Goal: Task Accomplishment & Management: Manage account settings

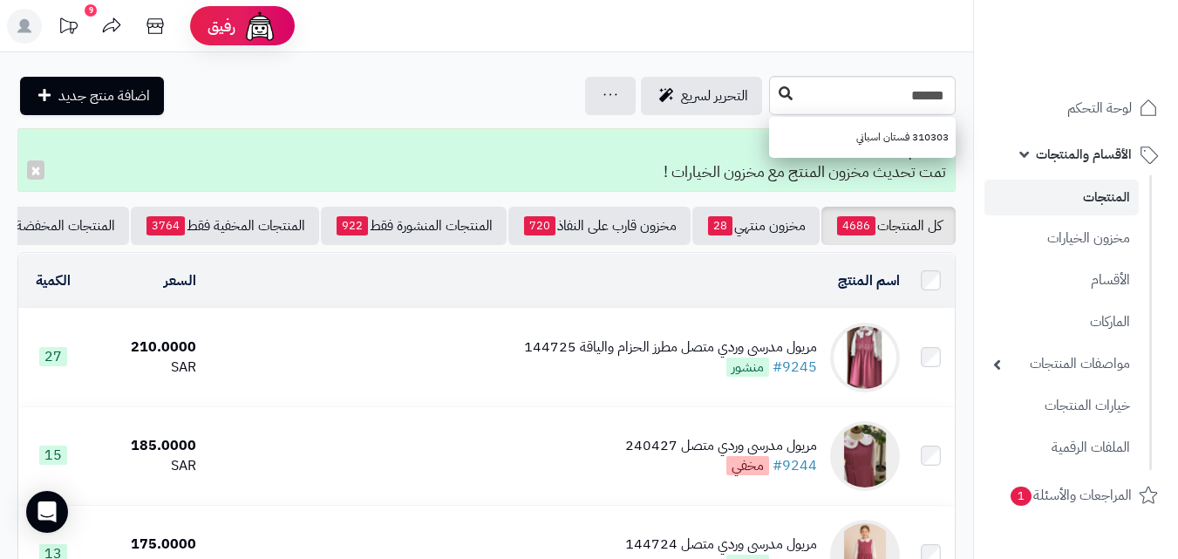
type input "******"
click at [778, 88] on icon at bounding box center [785, 93] width 14 height 14
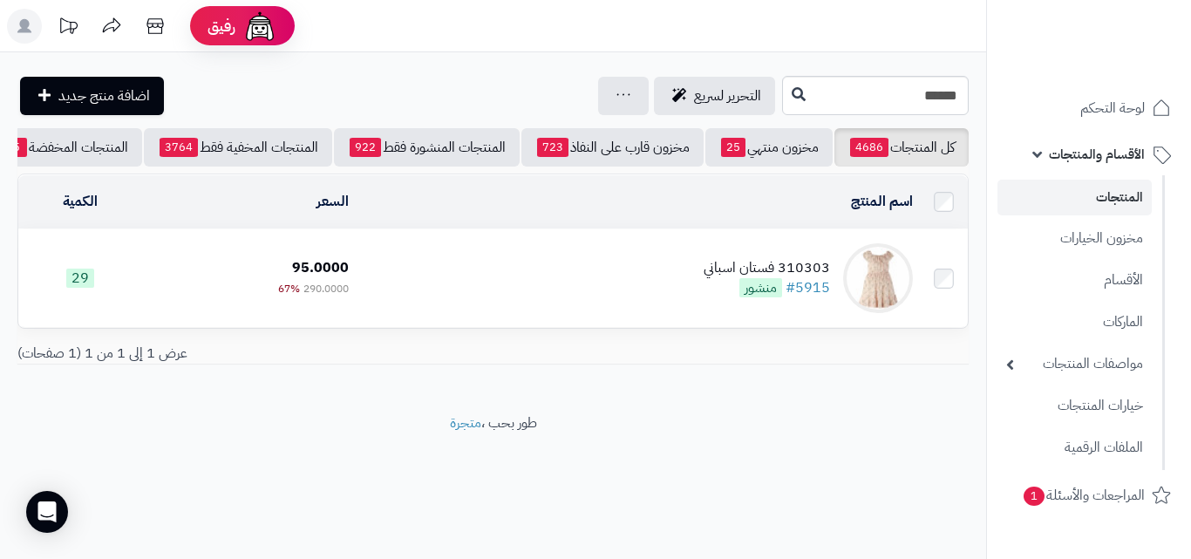
click at [542, 289] on td "310303 فستان اسباني #5915 منشور" at bounding box center [638, 278] width 564 height 98
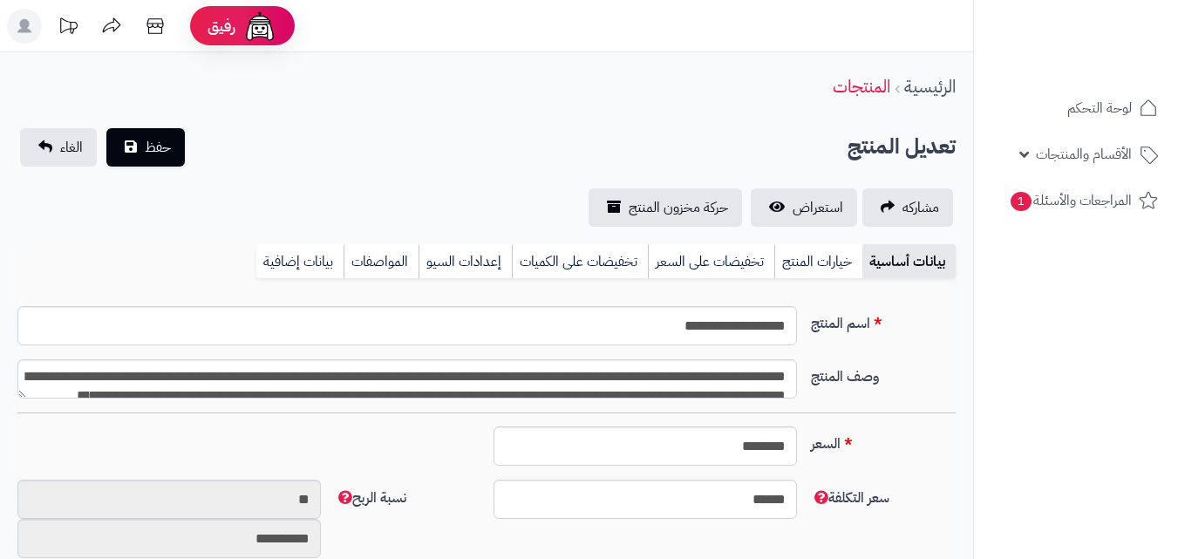
type input "******"
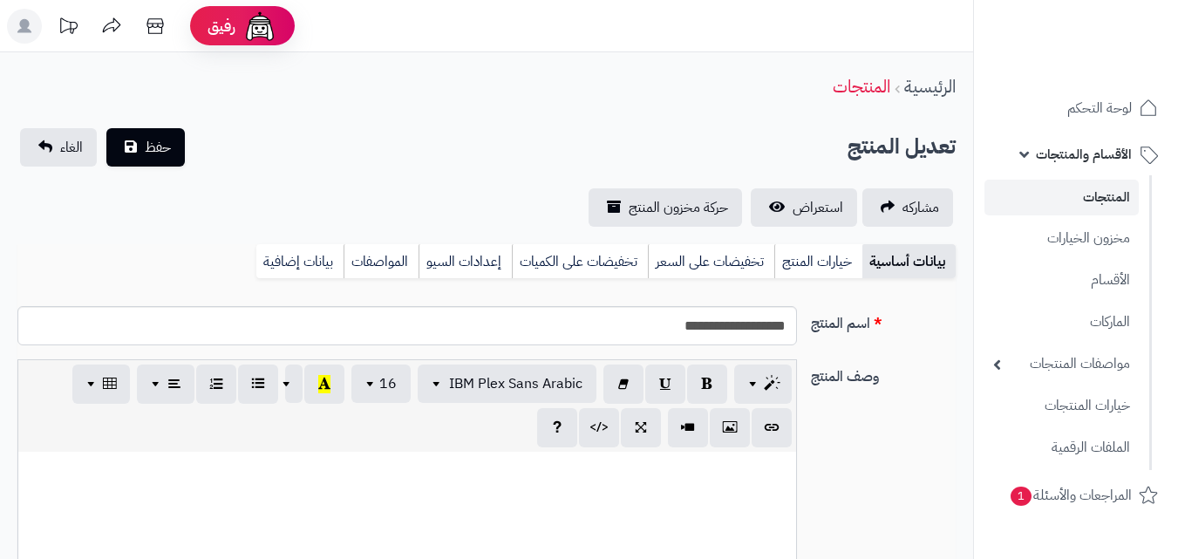
scroll to position [275, 0]
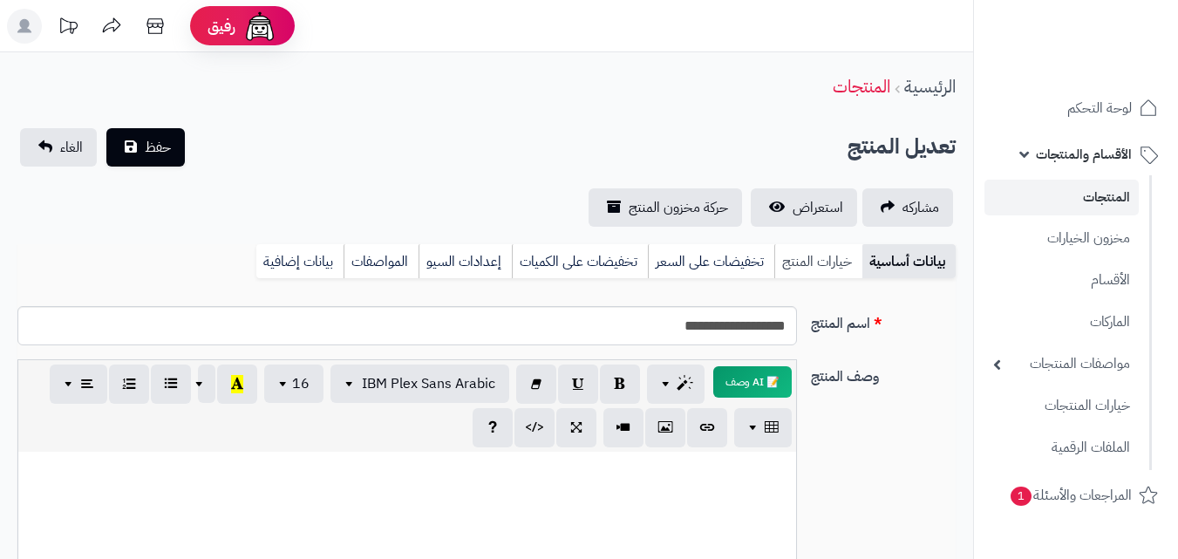
click at [826, 253] on link "خيارات المنتج" at bounding box center [818, 261] width 88 height 35
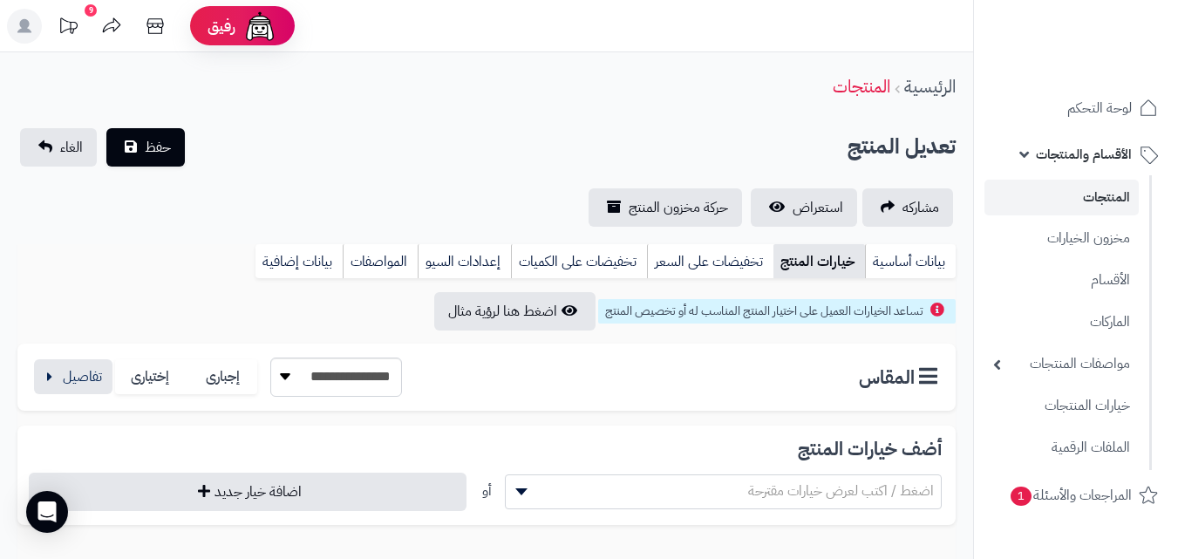
click at [812, 250] on link "خيارات المنتج" at bounding box center [819, 261] width 92 height 35
click at [78, 394] on button "button" at bounding box center [73, 376] width 78 height 35
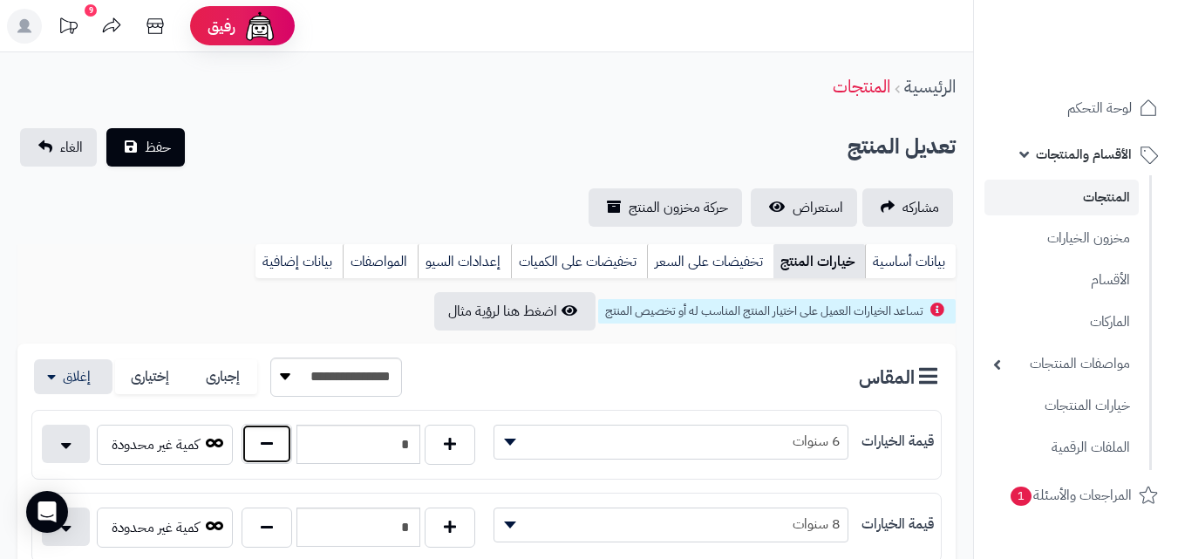
click at [275, 461] on button "button" at bounding box center [266, 444] width 51 height 40
type input "*"
click at [159, 147] on span "حفظ" at bounding box center [158, 146] width 26 height 21
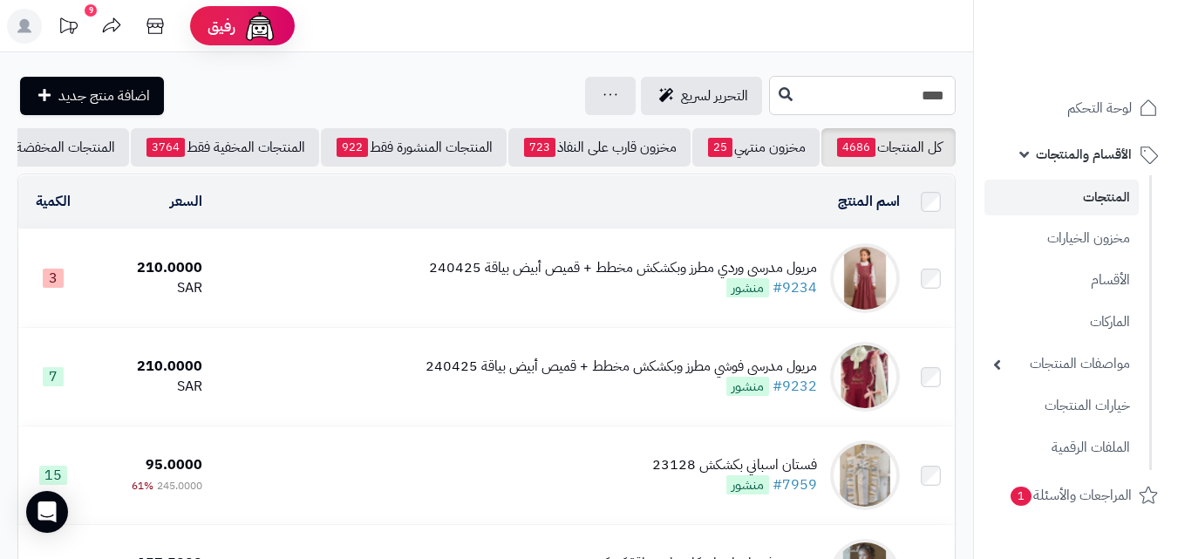
click at [852, 101] on input "****" at bounding box center [862, 95] width 187 height 39
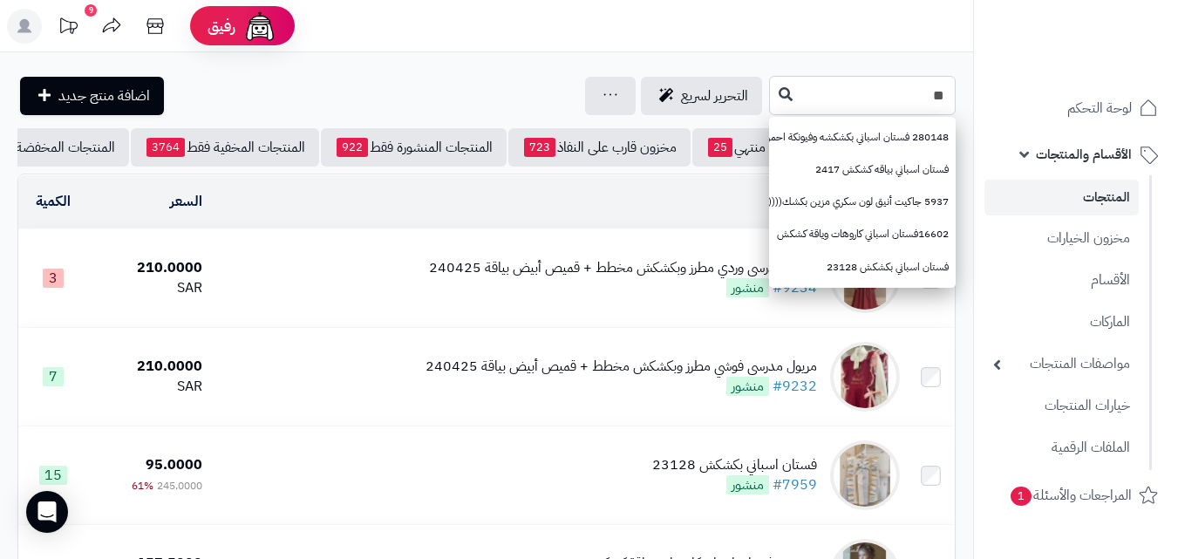
type input "*"
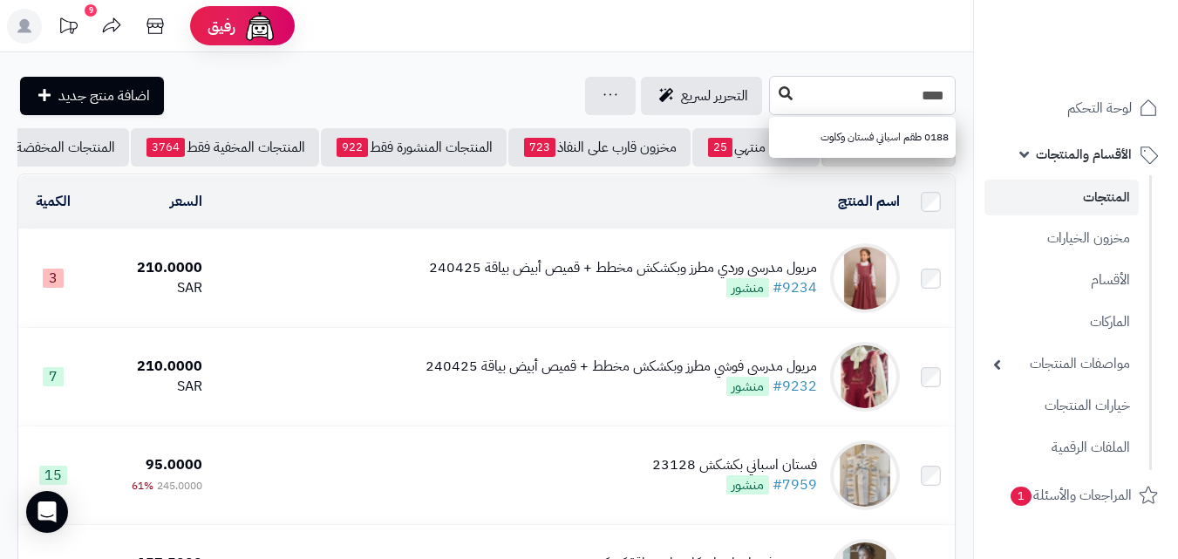
type input "****"
click at [778, 98] on icon at bounding box center [785, 93] width 14 height 14
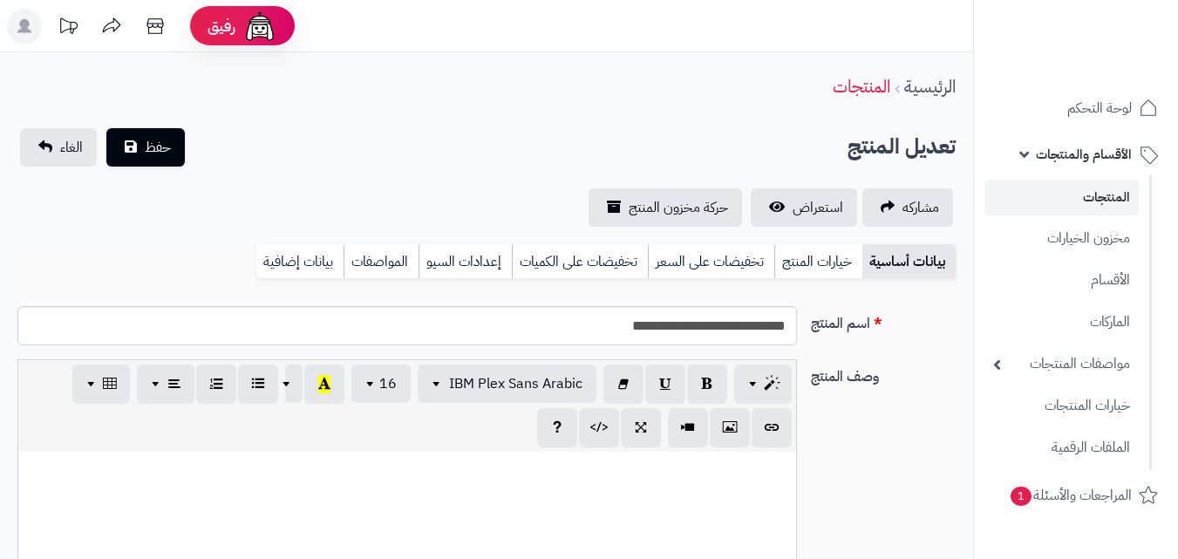
scroll to position [253, 0]
click at [805, 254] on link "خيارات المنتج" at bounding box center [818, 261] width 88 height 35
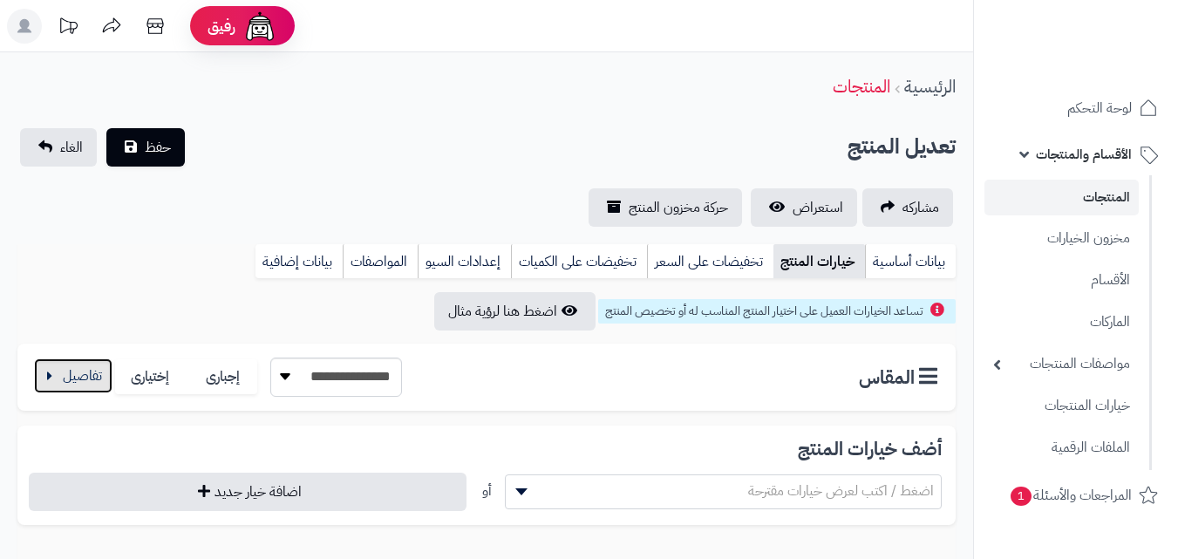
click at [85, 368] on button "button" at bounding box center [73, 375] width 78 height 35
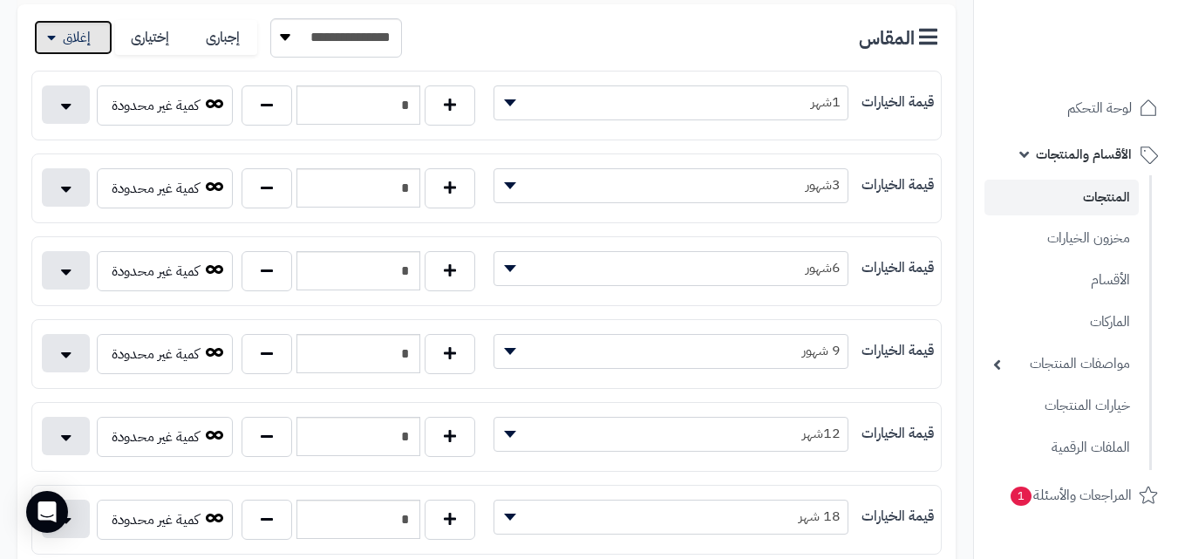
scroll to position [351, 0]
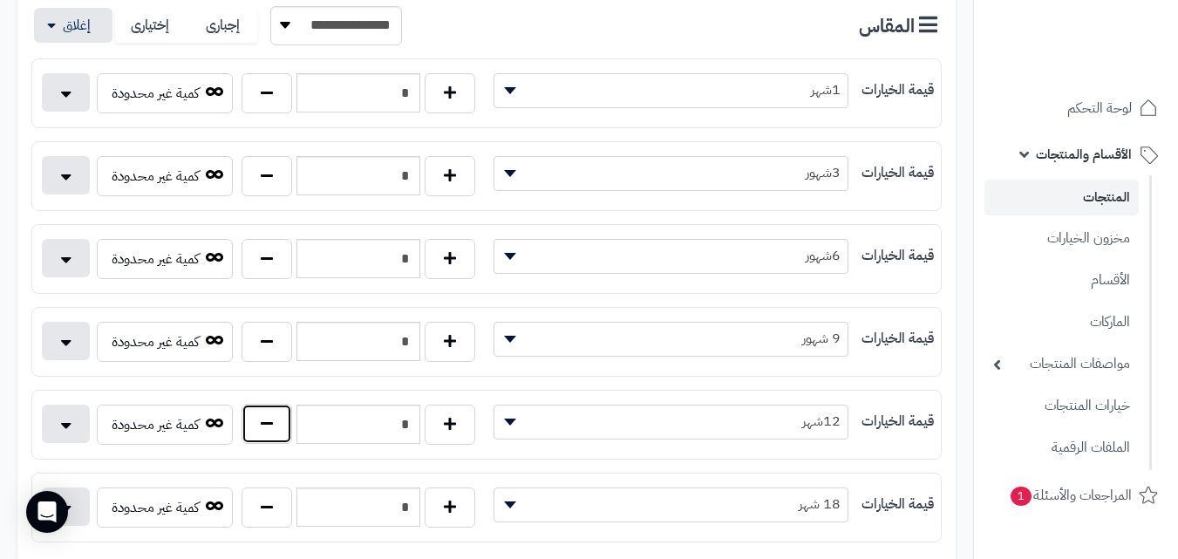
click at [277, 412] on button "button" at bounding box center [266, 424] width 51 height 40
type input "*"
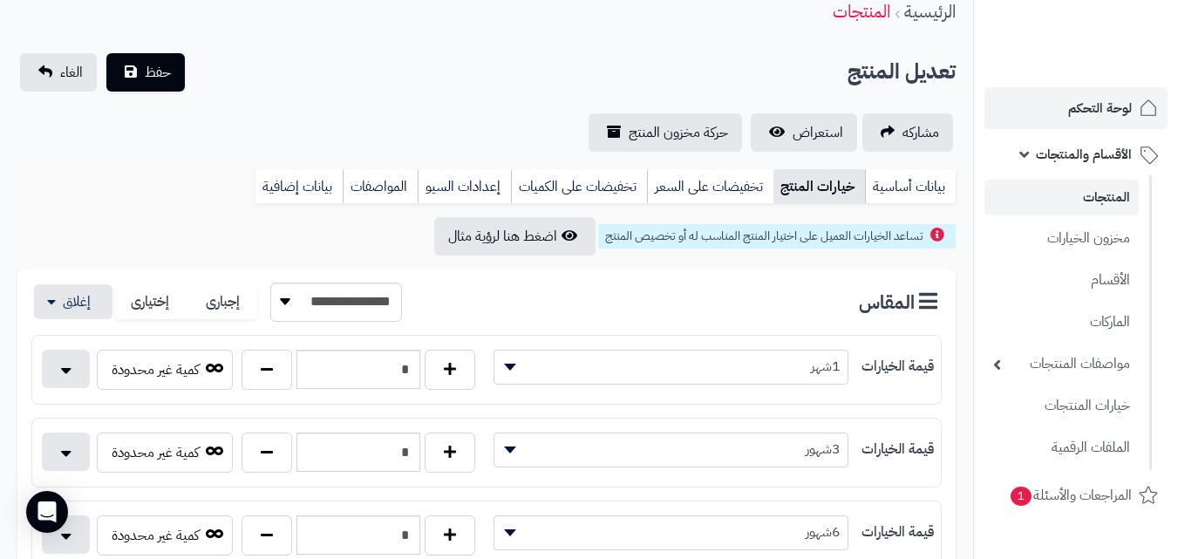
scroll to position [0, 0]
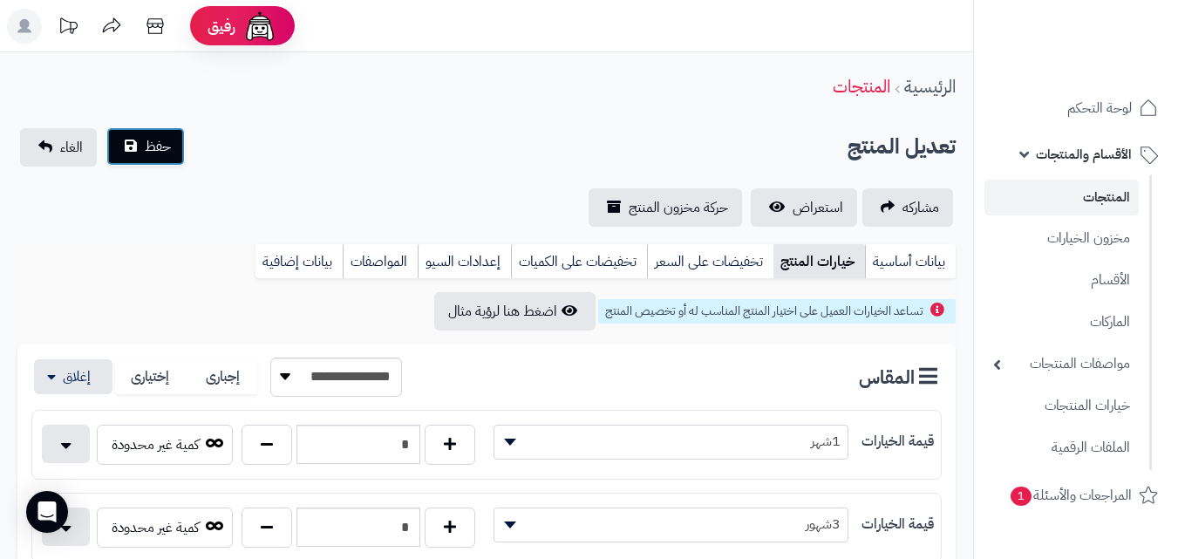
click at [173, 153] on button "حفظ" at bounding box center [145, 146] width 78 height 38
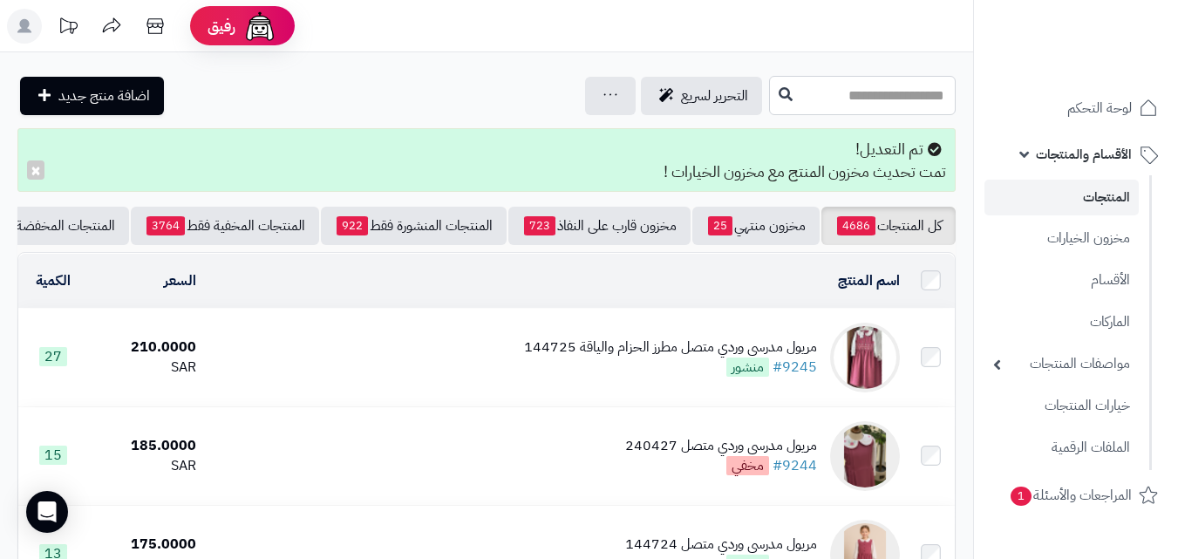
click at [872, 98] on input "text" at bounding box center [862, 95] width 187 height 39
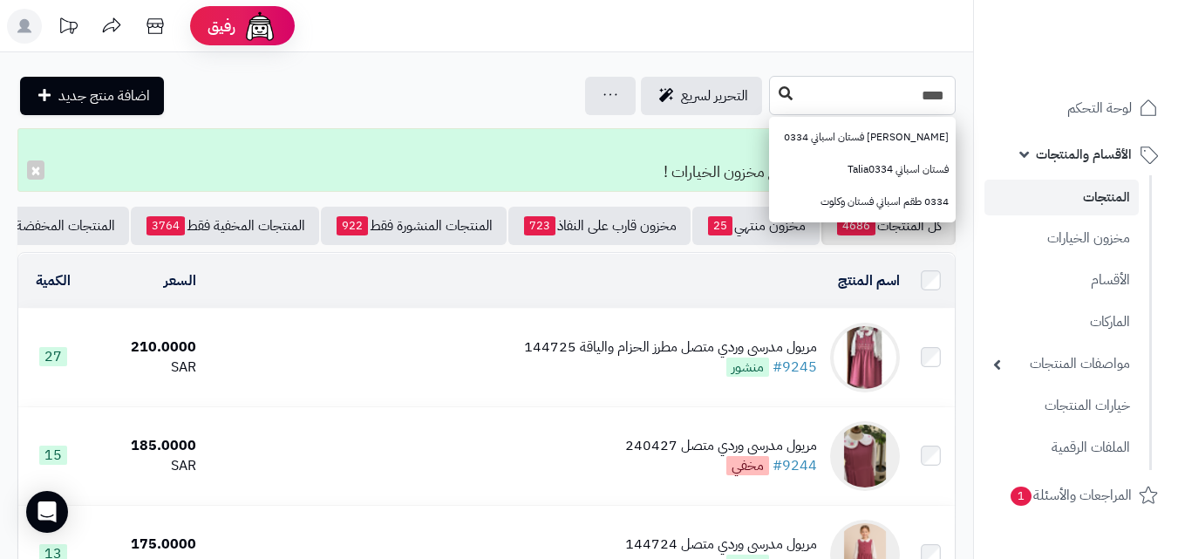
type input "****"
click at [772, 93] on button at bounding box center [785, 94] width 26 height 33
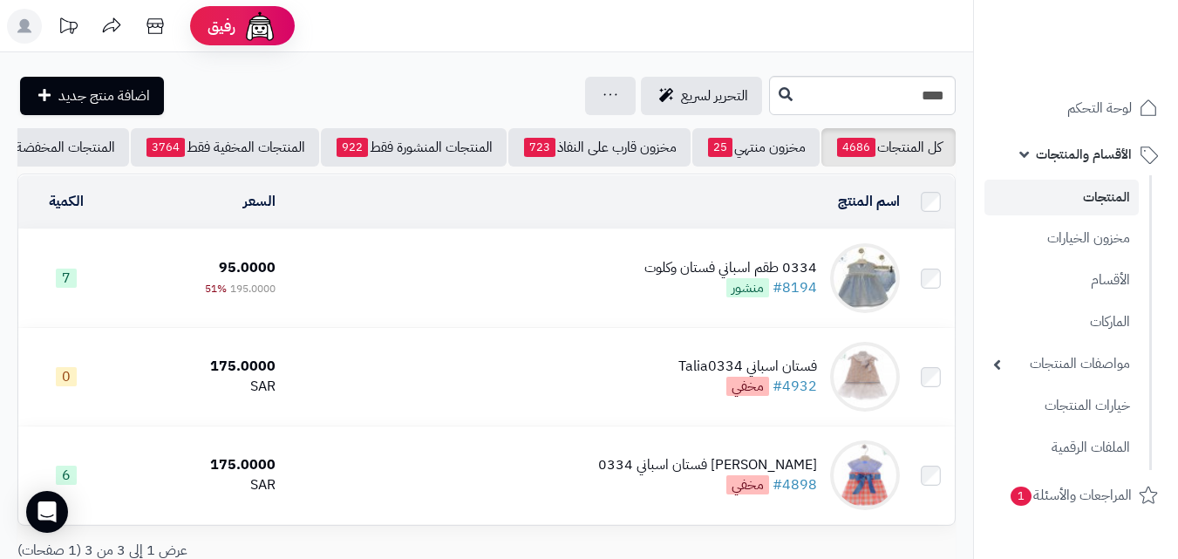
click at [622, 292] on td "0334 طقم اسباني فستان وكلوت #8194 منشور" at bounding box center [594, 278] width 624 height 98
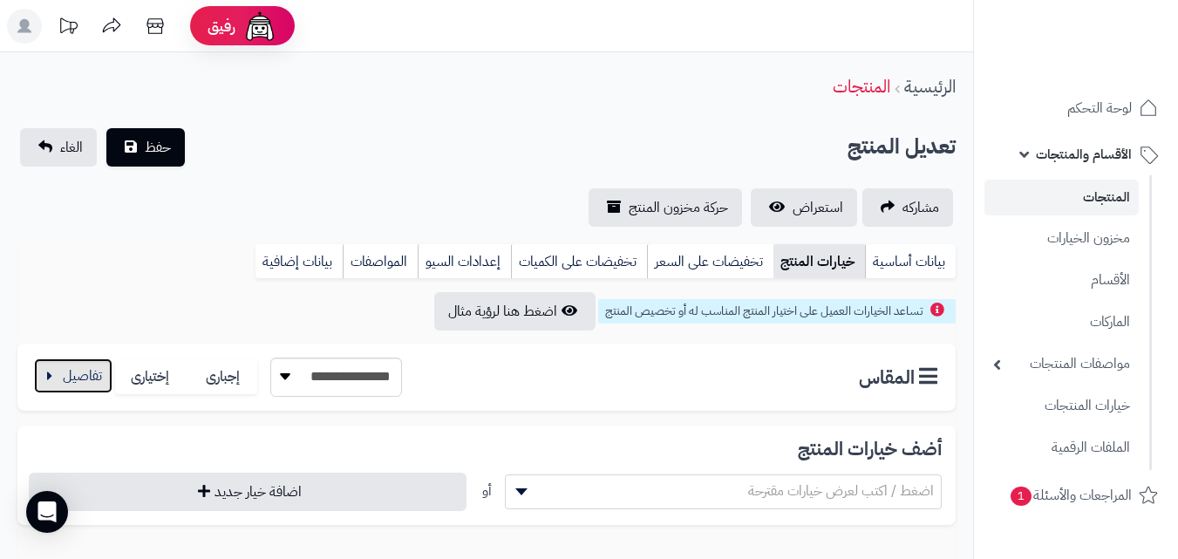
click at [64, 381] on button "button" at bounding box center [73, 375] width 78 height 35
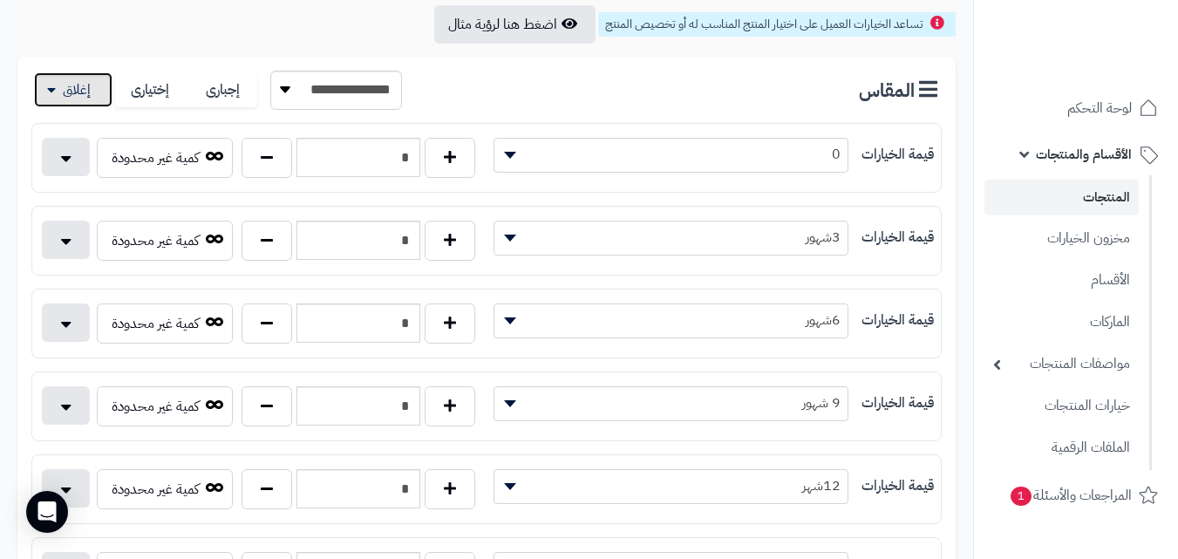
scroll to position [336, 0]
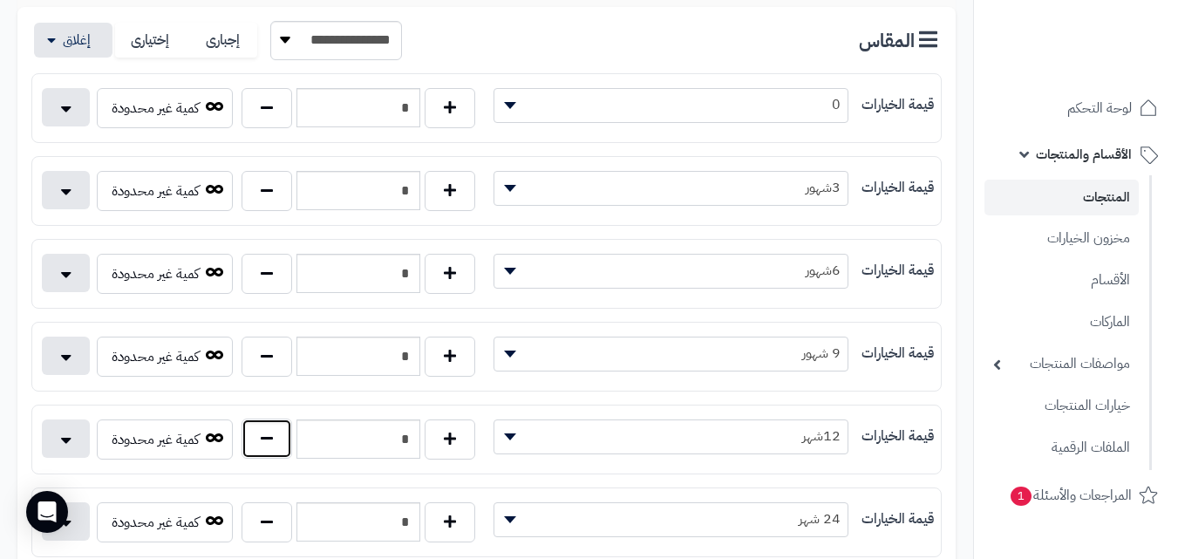
click at [257, 445] on button "button" at bounding box center [266, 438] width 51 height 40
type input "*"
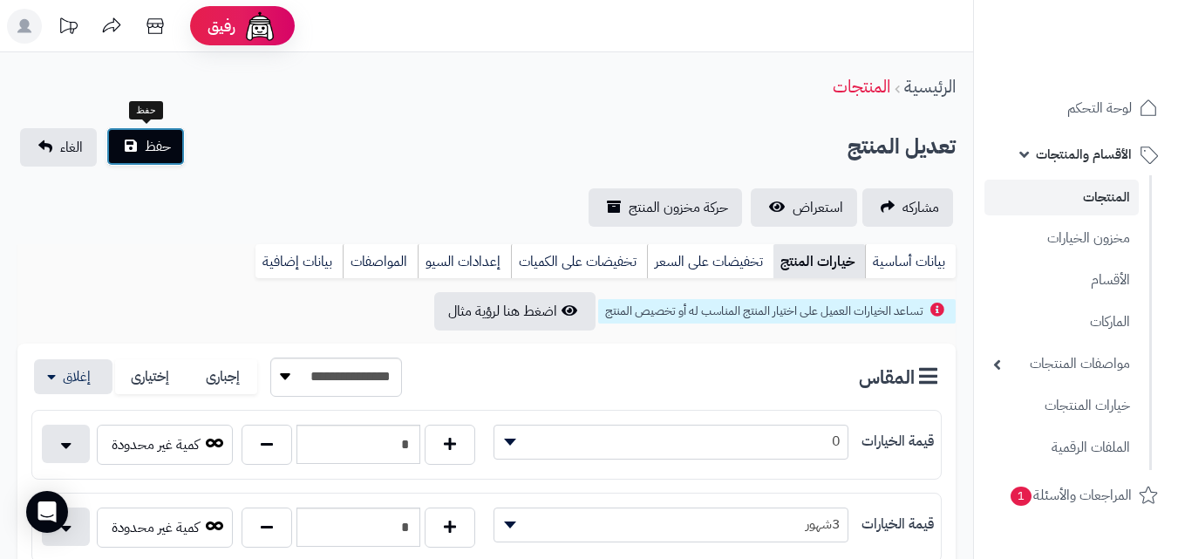
click at [140, 153] on button "حفظ" at bounding box center [145, 146] width 78 height 38
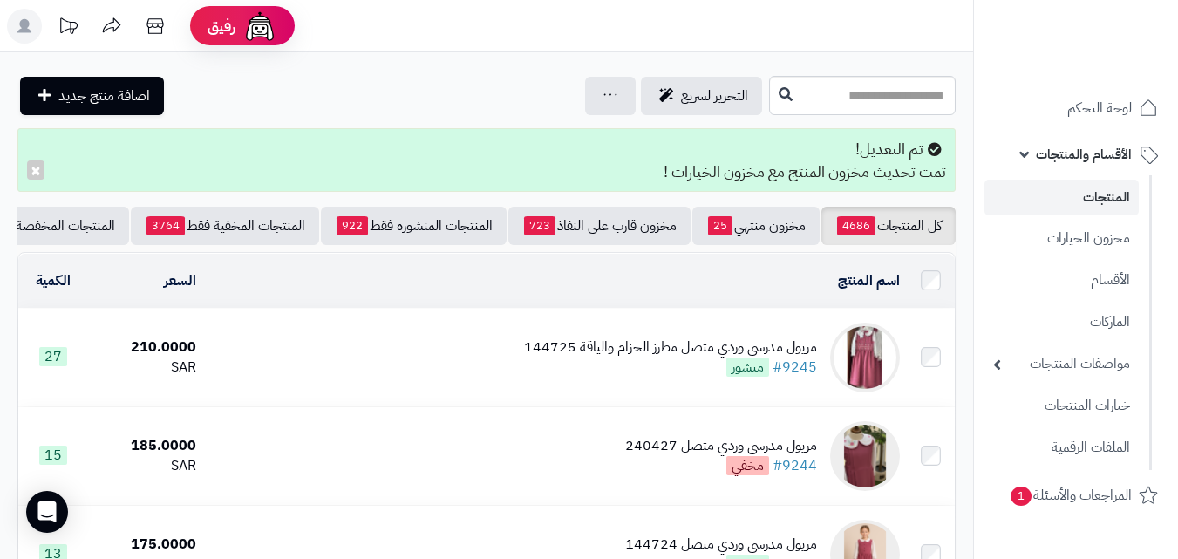
click at [858, 109] on input "text" at bounding box center [862, 95] width 187 height 39
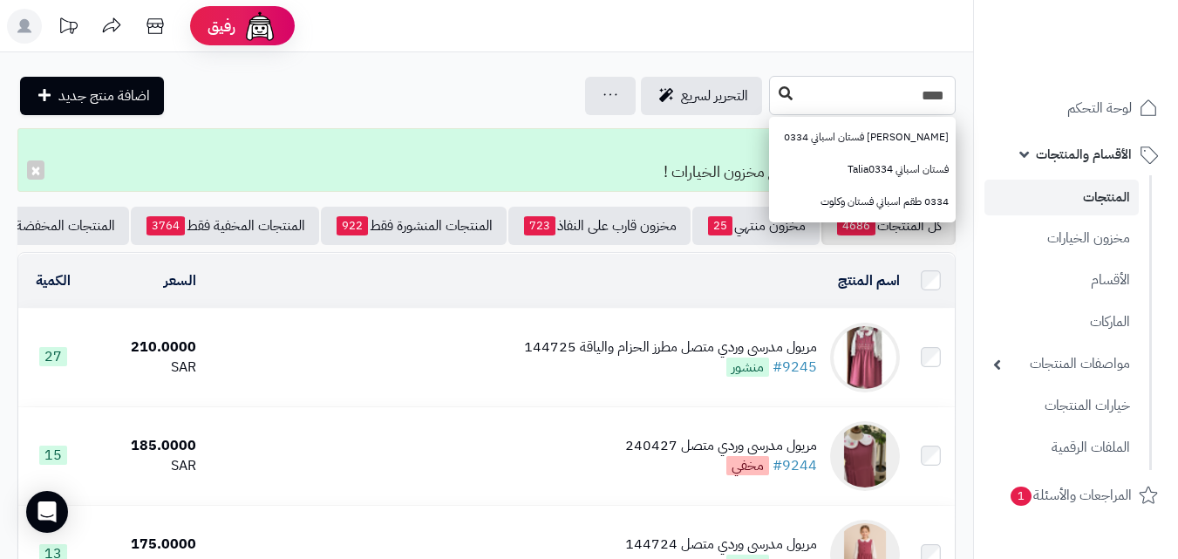
type input "****"
click at [772, 100] on button at bounding box center [785, 94] width 26 height 33
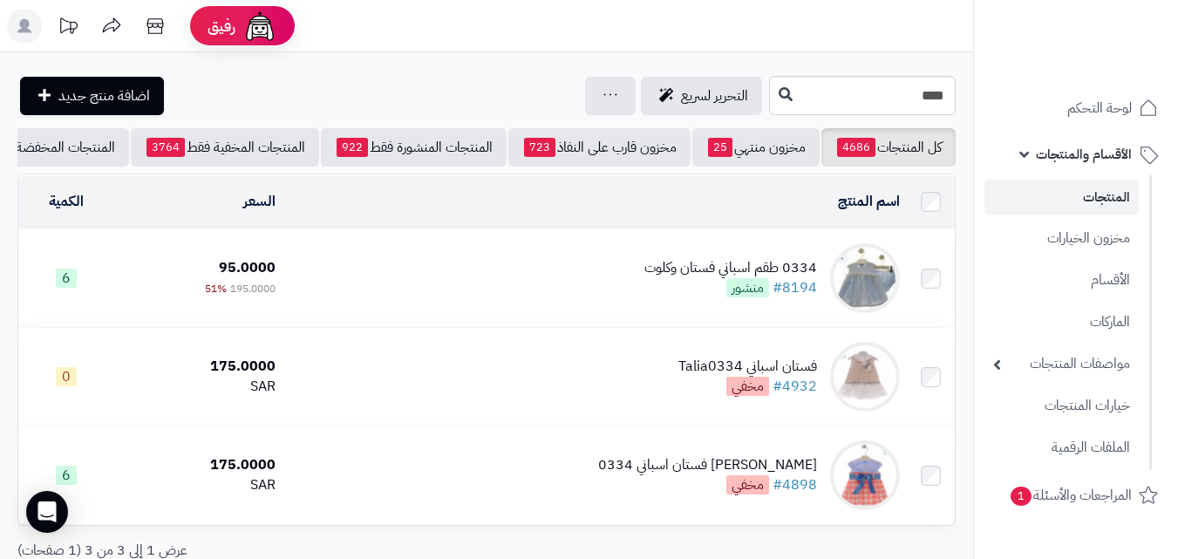
click at [512, 280] on td "0334 طقم اسباني فستان وكلوت #8194 منشور" at bounding box center [594, 278] width 624 height 98
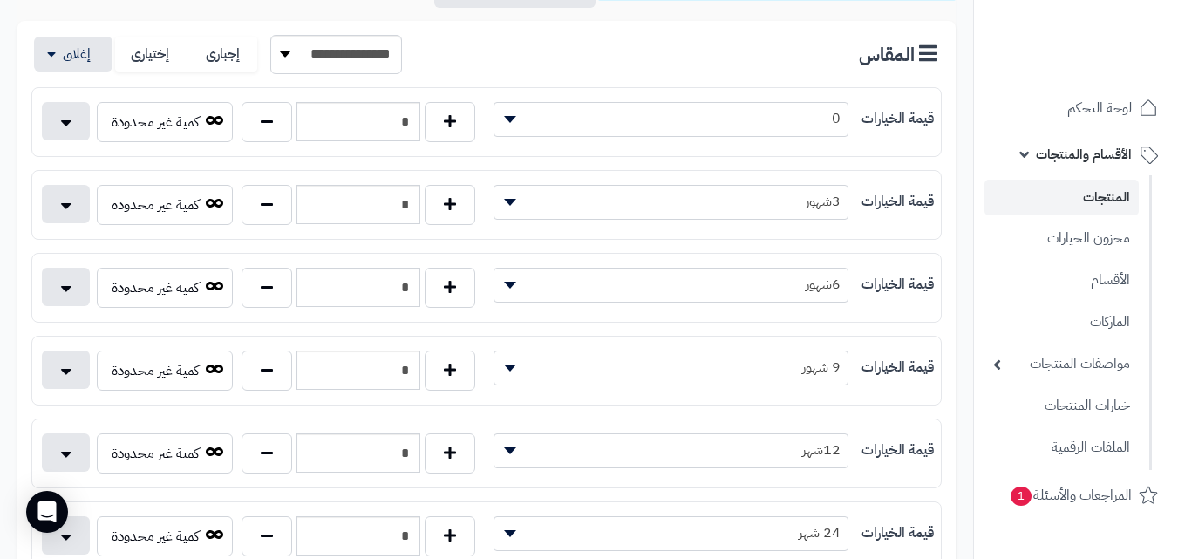
scroll to position [362, 0]
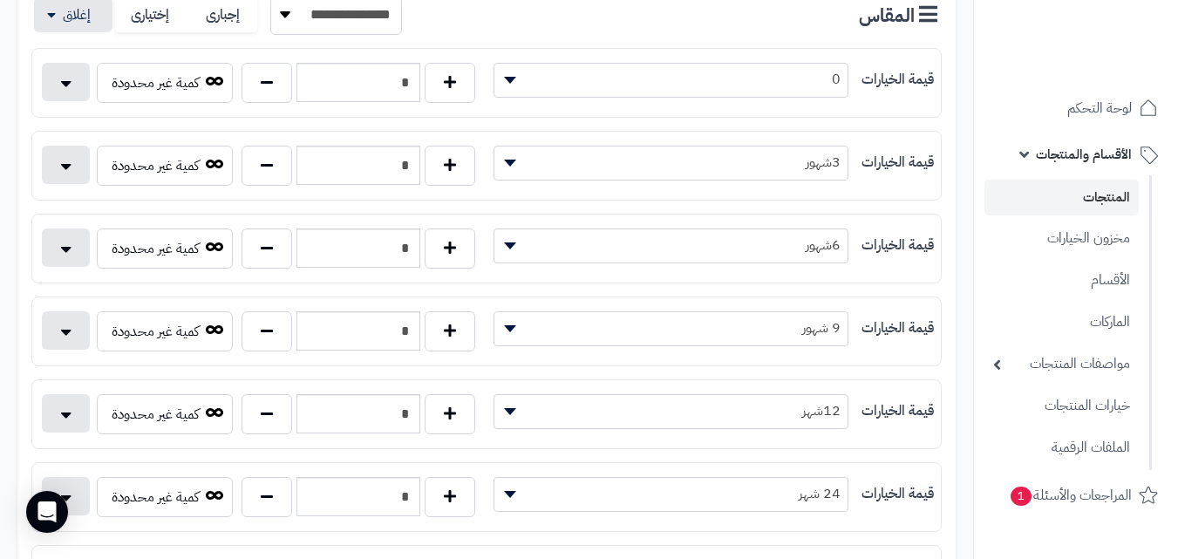
click at [268, 433] on div "*" at bounding box center [358, 414] width 242 height 40
click at [268, 424] on button "button" at bounding box center [266, 413] width 51 height 40
type input "*"
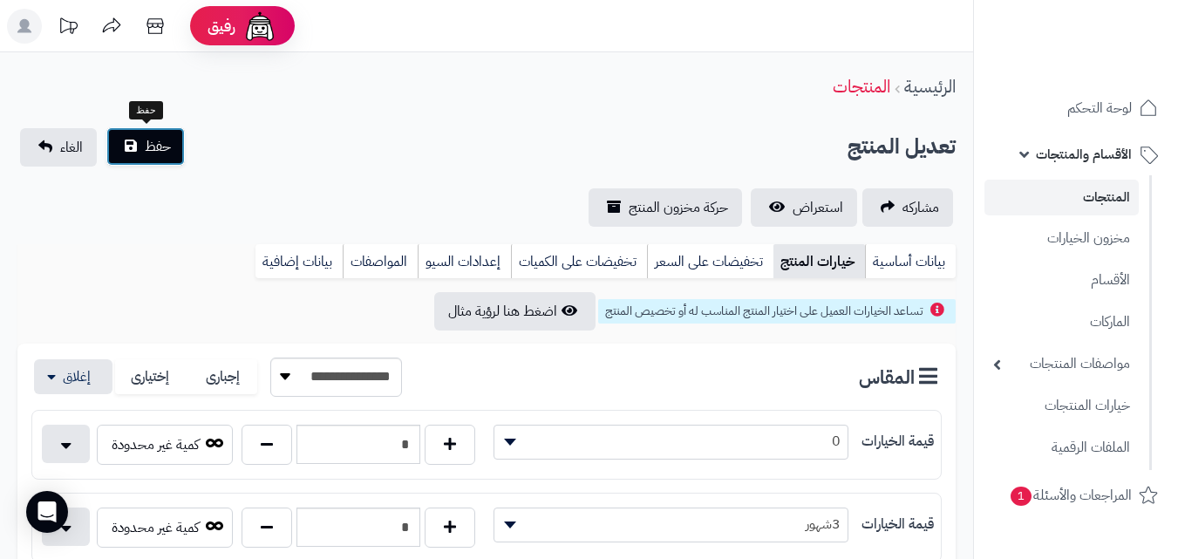
click at [145, 142] on span "حفظ" at bounding box center [158, 146] width 26 height 21
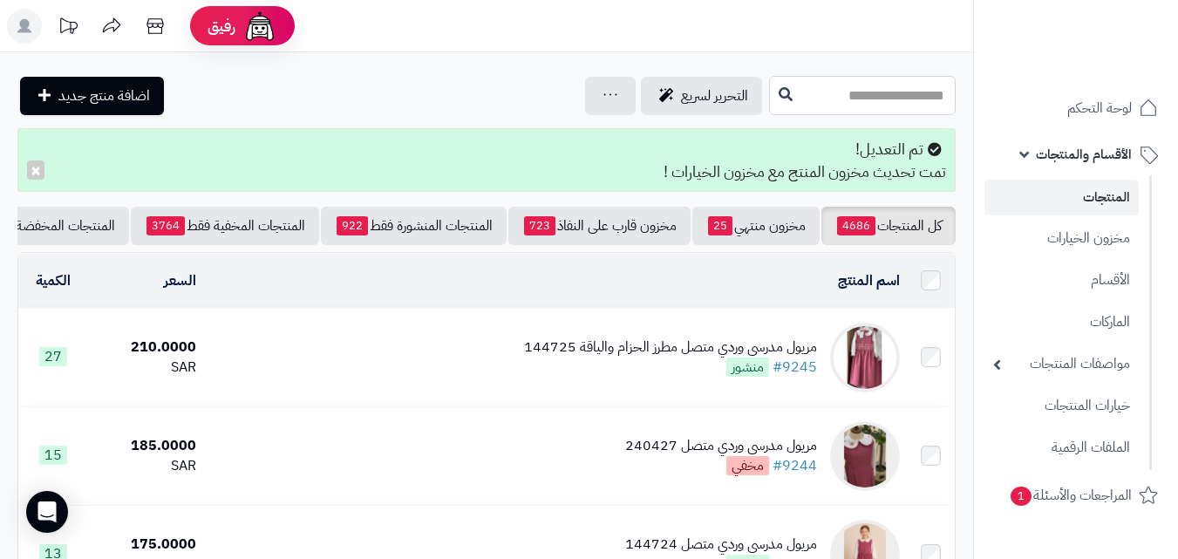
click at [797, 100] on input "text" at bounding box center [862, 95] width 187 height 39
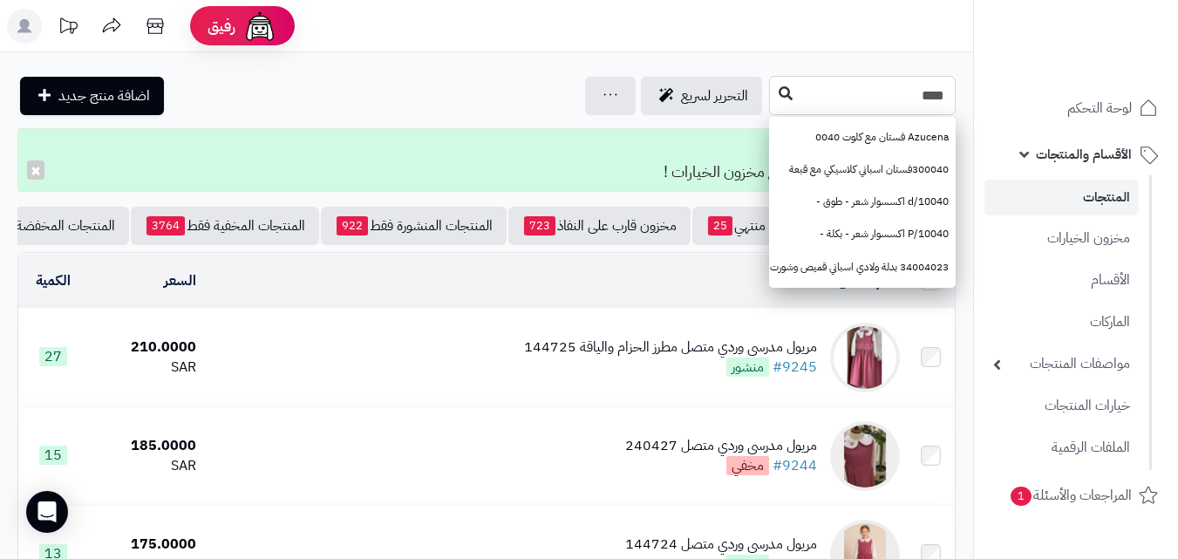
type input "****"
click at [772, 105] on button at bounding box center [785, 94] width 26 height 33
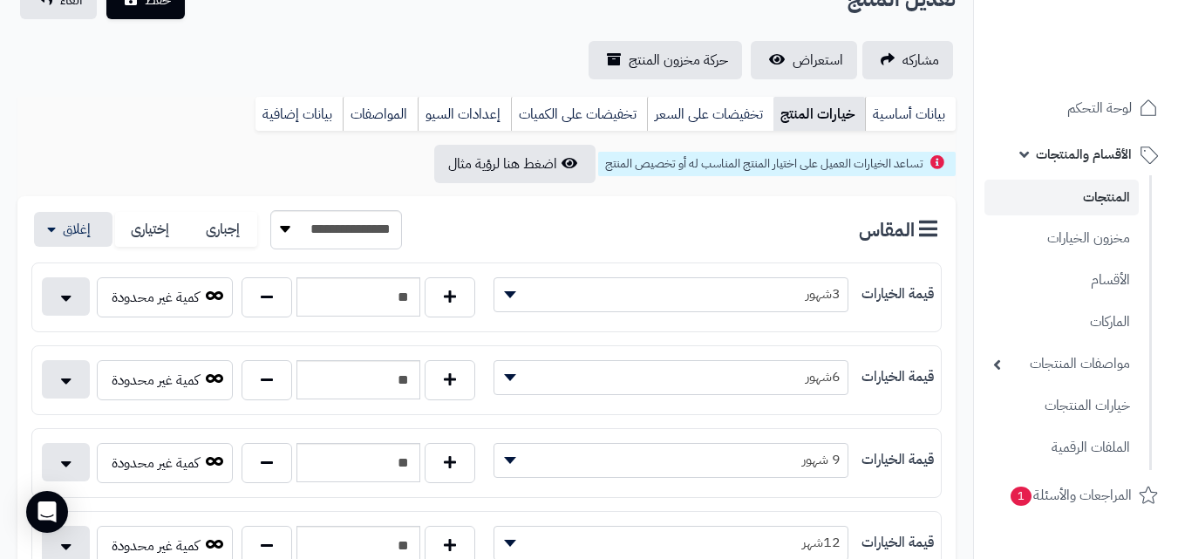
scroll to position [174, 0]
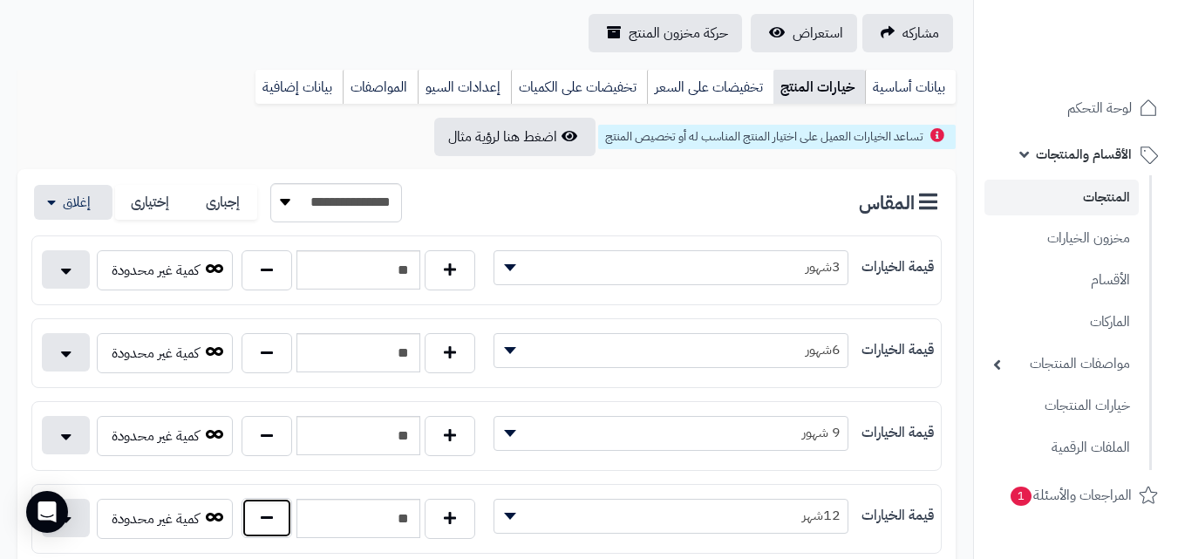
click at [273, 525] on button "button" at bounding box center [266, 518] width 51 height 40
type input "**"
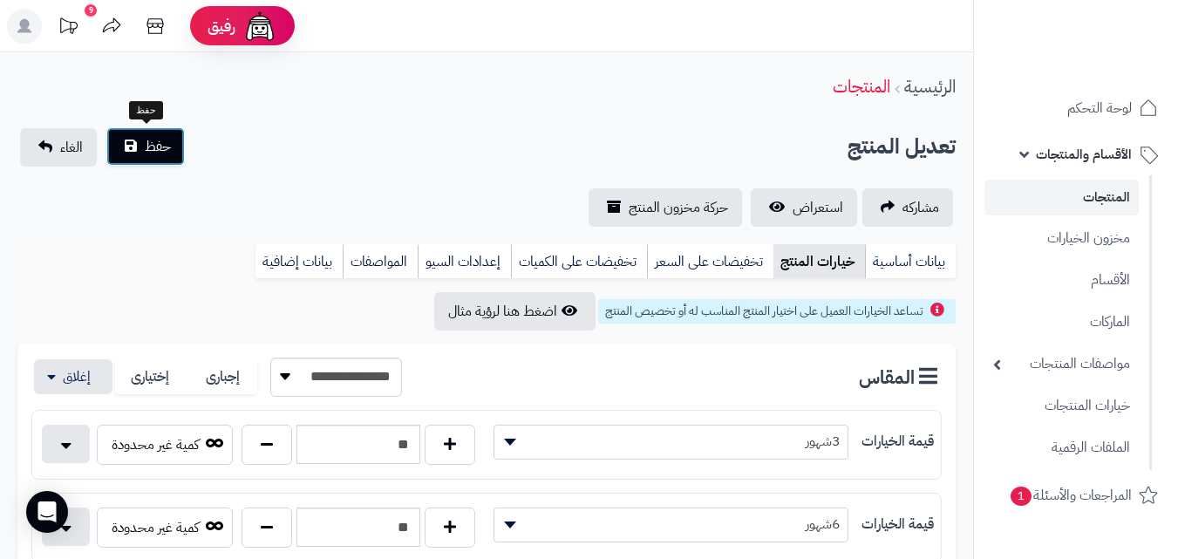
click at [159, 147] on span "حفظ" at bounding box center [158, 146] width 26 height 21
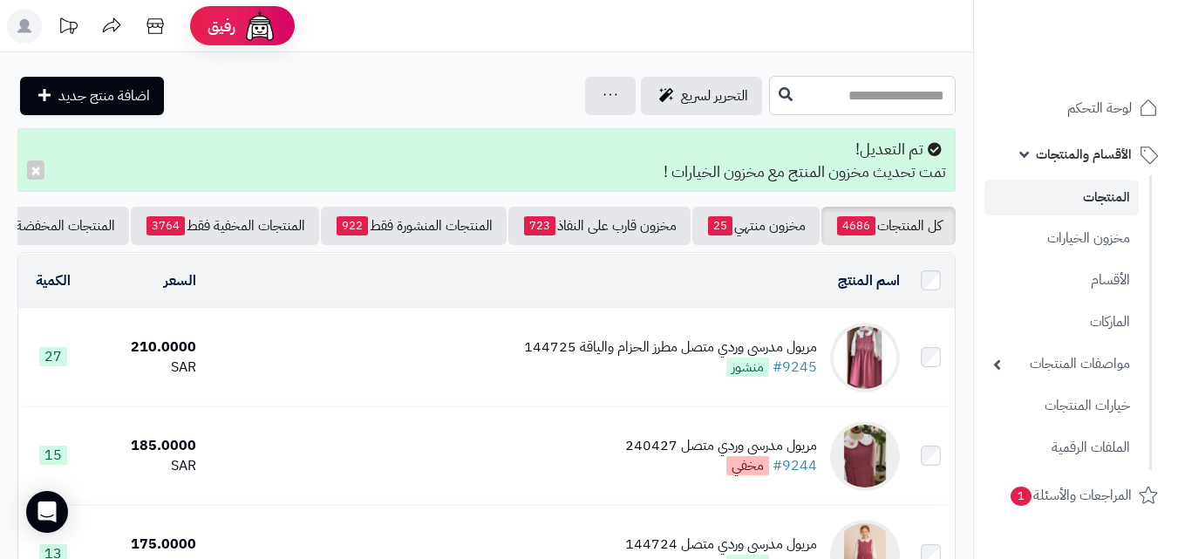
click at [877, 105] on input "text" at bounding box center [862, 95] width 187 height 39
type input "****"
click at [772, 101] on button at bounding box center [785, 94] width 26 height 33
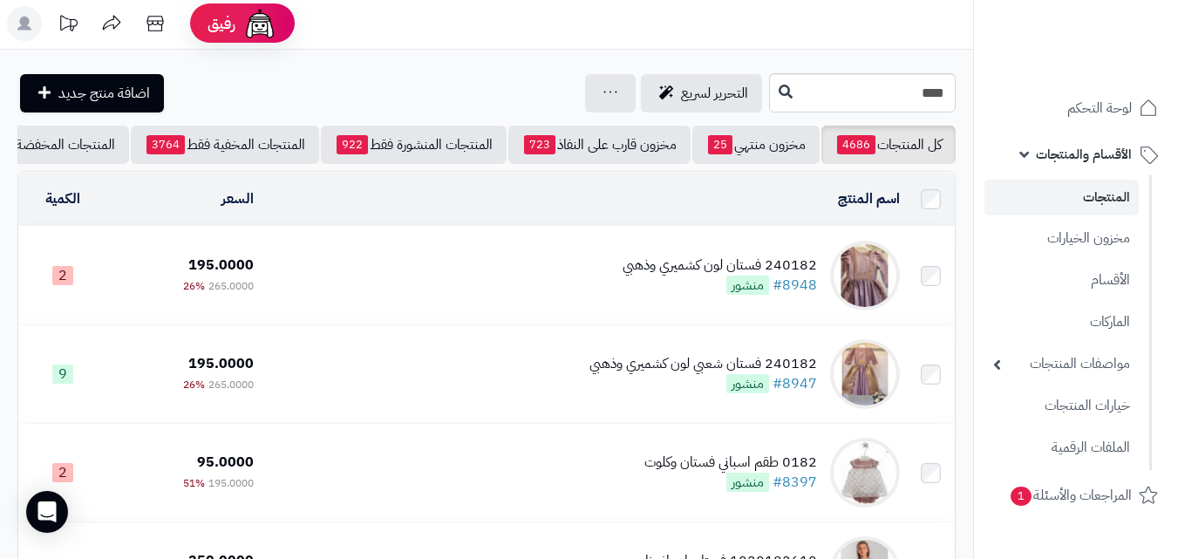
scroll to position [106, 0]
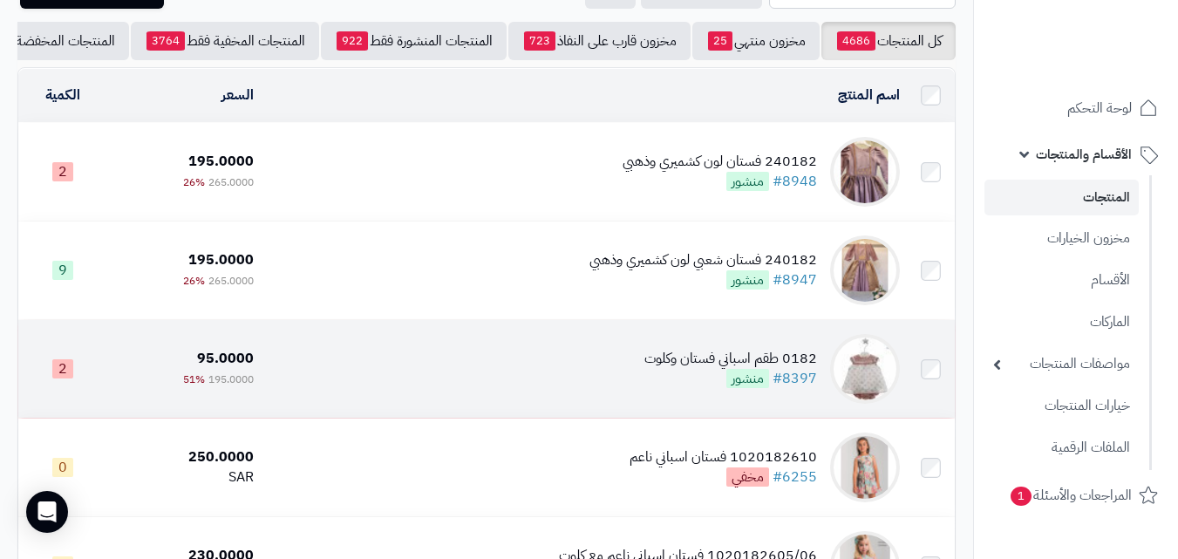
click at [483, 380] on td "0182 طقم اسباني فستان وكلوت #8397 منشور" at bounding box center [583, 369] width 645 height 98
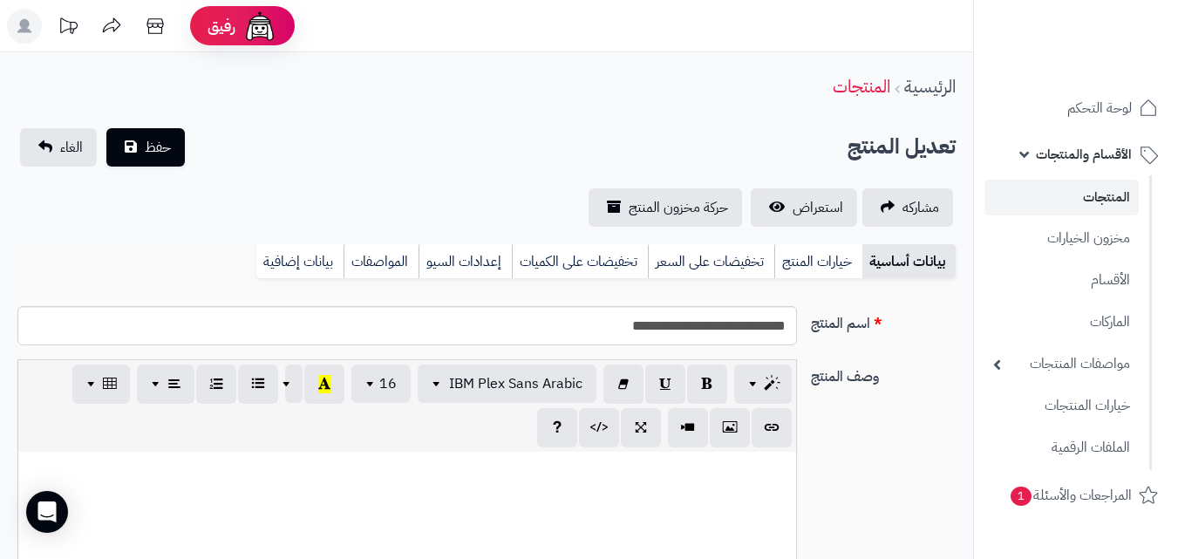
scroll to position [253, 0]
click at [799, 267] on link "خيارات المنتج" at bounding box center [818, 261] width 88 height 35
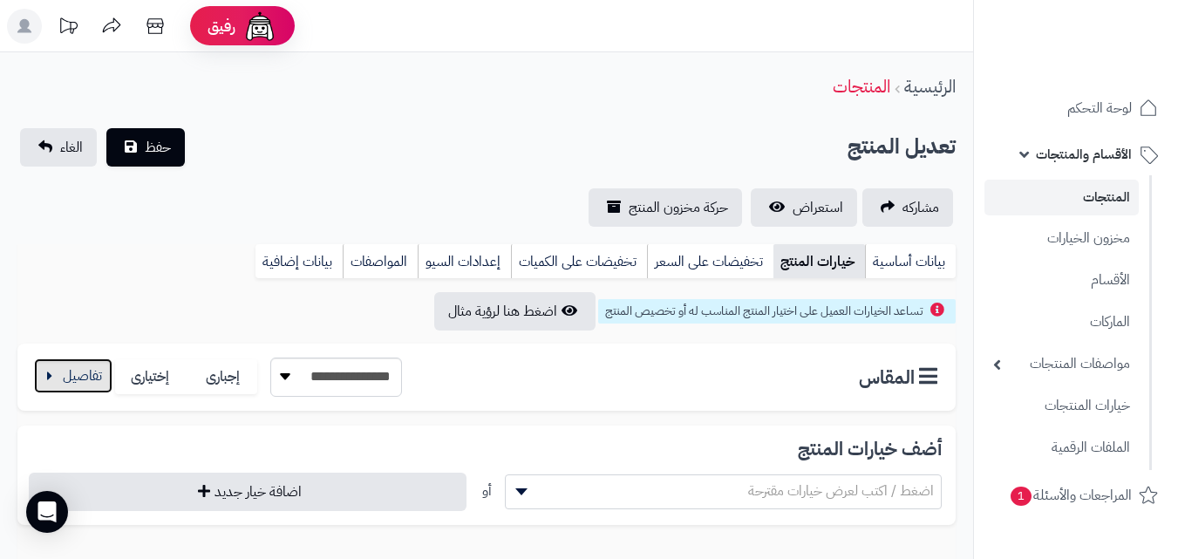
click at [60, 388] on button "button" at bounding box center [73, 375] width 78 height 35
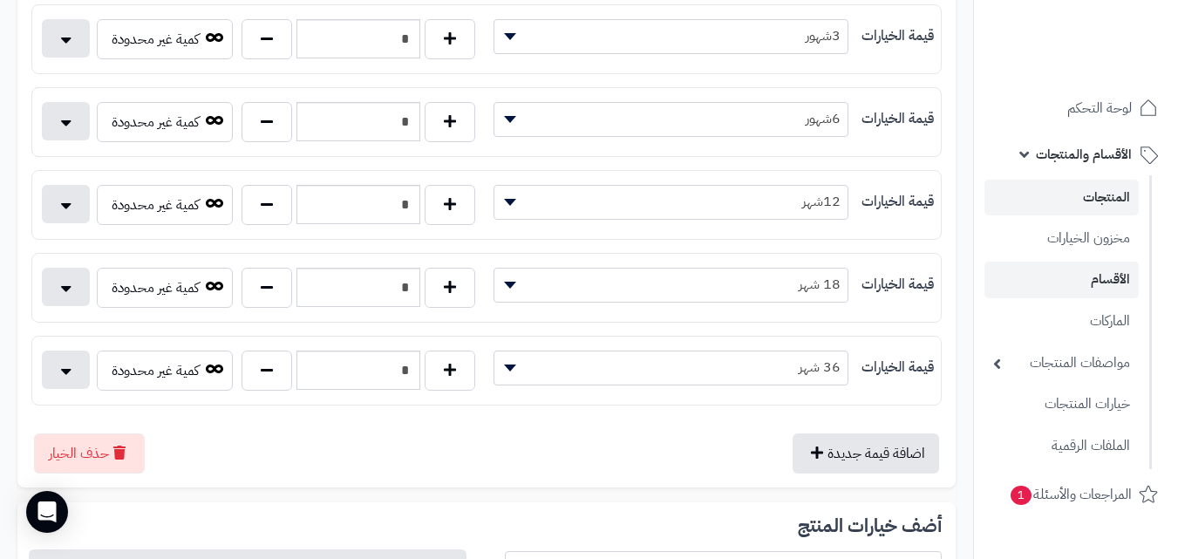
scroll to position [651, 0]
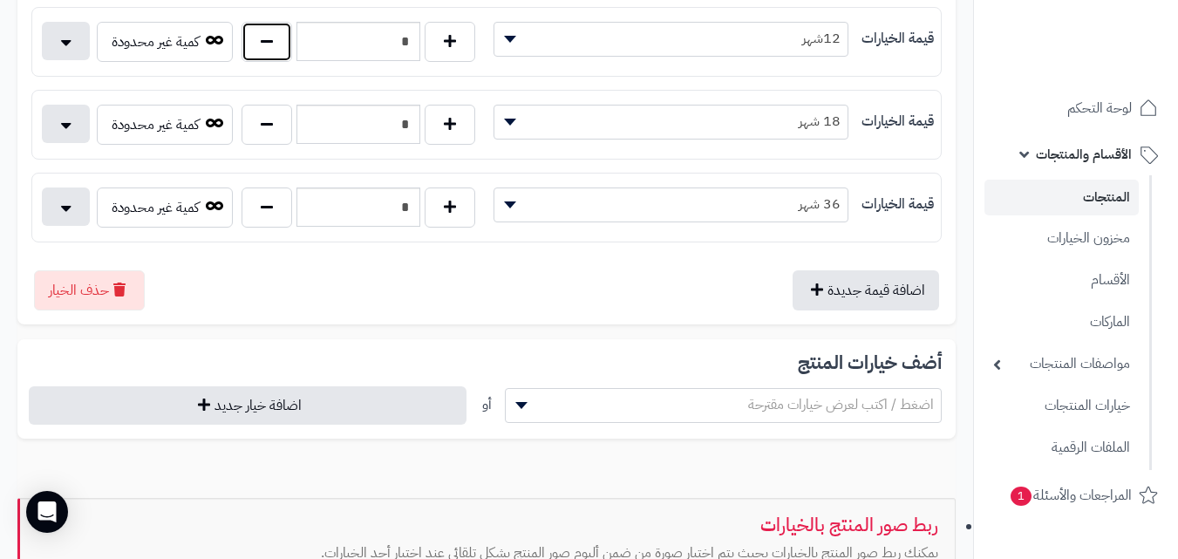
drag, startPoint x: 274, startPoint y: 45, endPoint x: 391, endPoint y: 64, distance: 119.2
click at [273, 44] on button "button" at bounding box center [266, 42] width 51 height 40
type input "*"
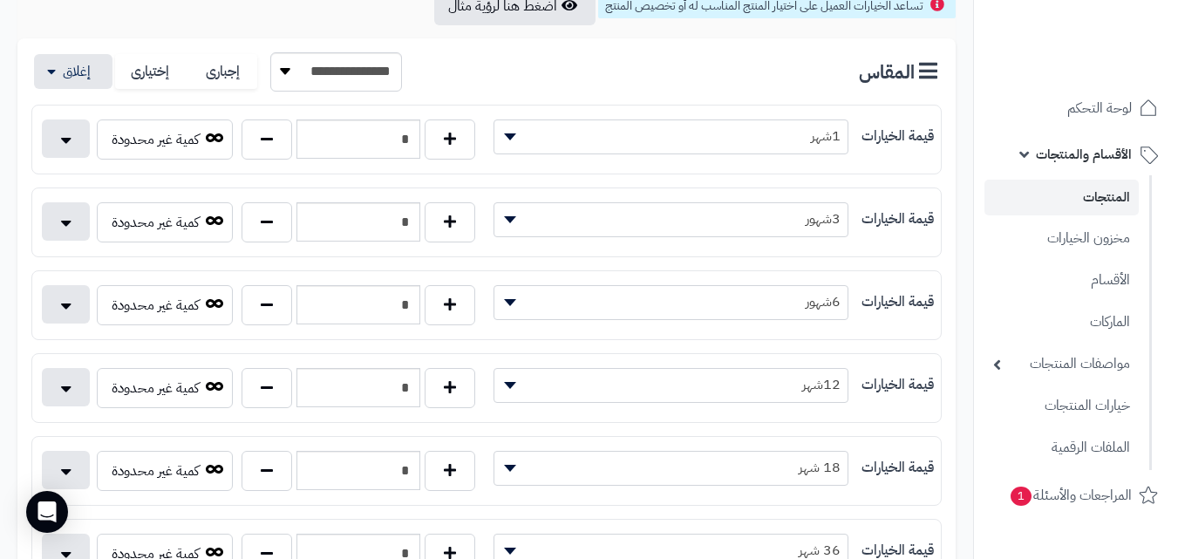
scroll to position [0, 0]
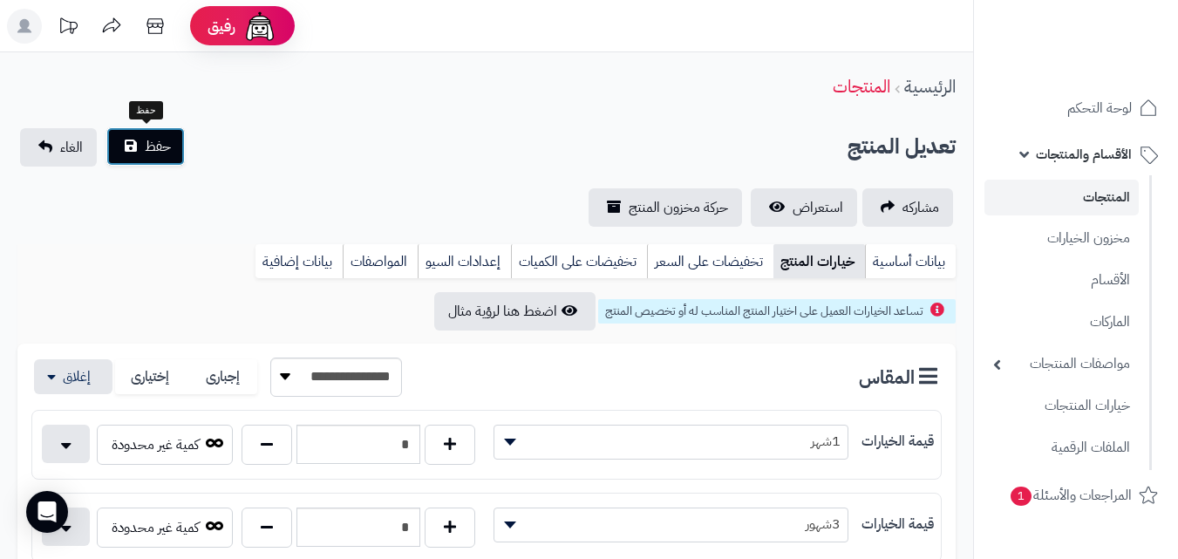
click at [142, 139] on button "حفظ" at bounding box center [145, 146] width 78 height 38
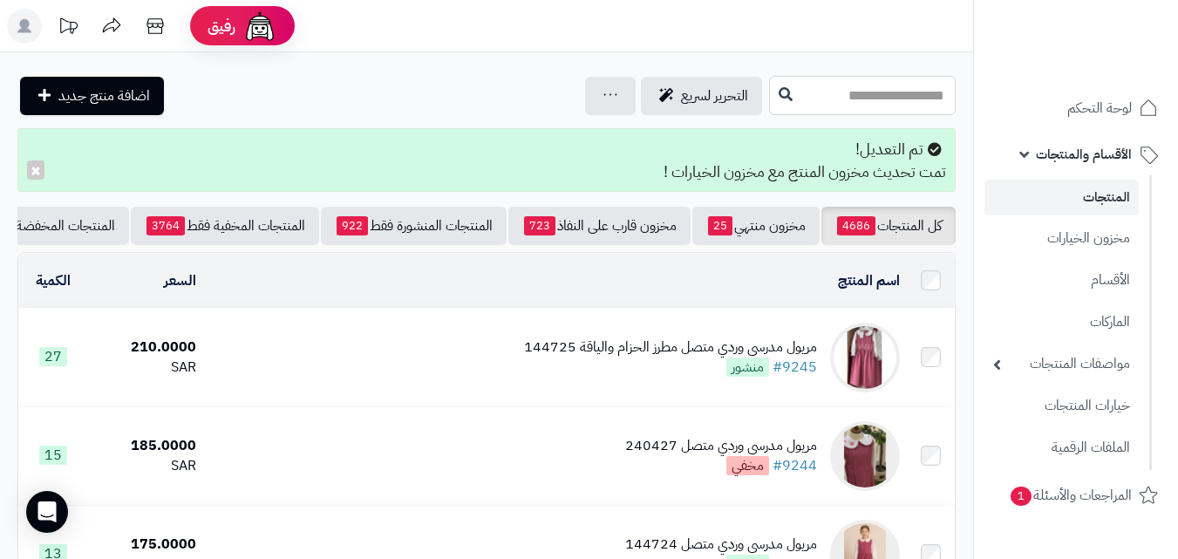
click at [828, 94] on input "text" at bounding box center [862, 95] width 187 height 39
type input "****"
click at [772, 92] on button at bounding box center [785, 94] width 26 height 33
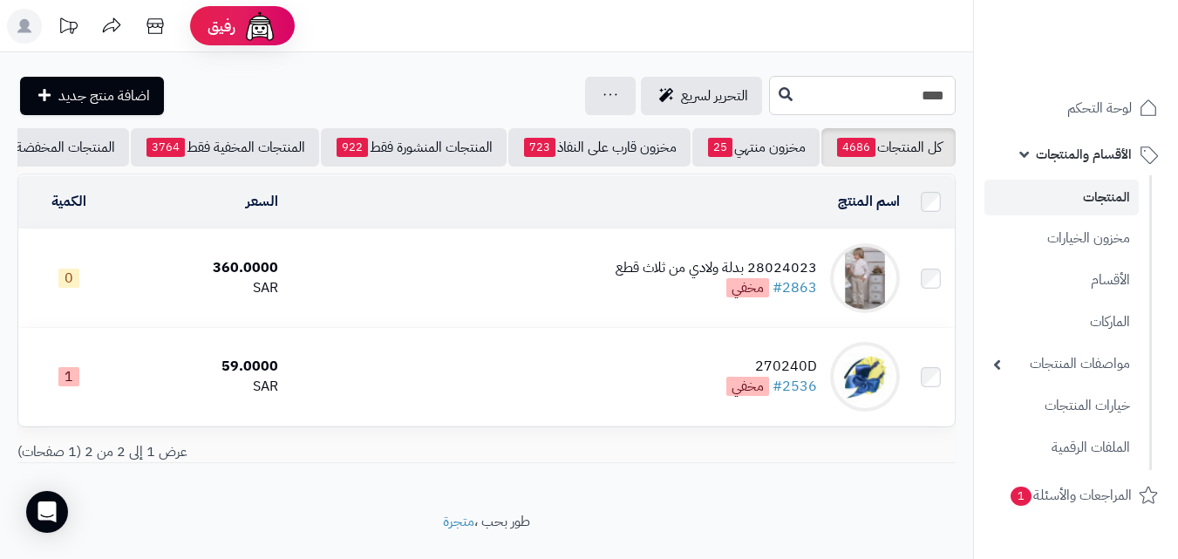
drag, startPoint x: 813, startPoint y: 99, endPoint x: 1186, endPoint y: 97, distance: 373.0
click at [1177, 97] on html "رفيق ! الطلبات معالجة مكتمل إرجاع المنتجات العملاء المتواجدون الان 20159 عملاء …" at bounding box center [589, 279] width 1178 height 559
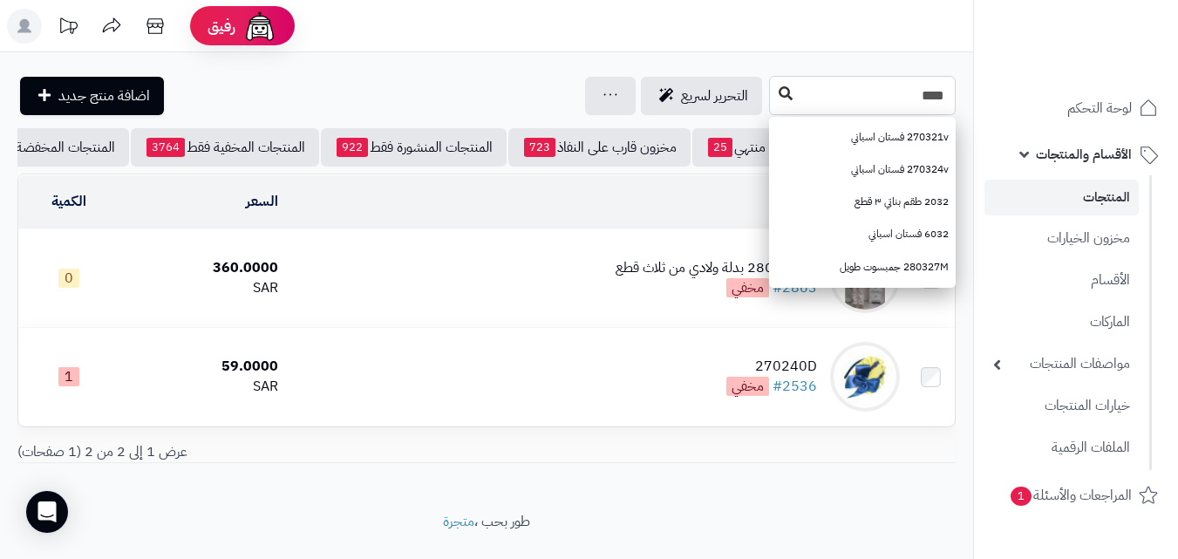
type input "****"
click at [772, 102] on button at bounding box center [785, 94] width 26 height 33
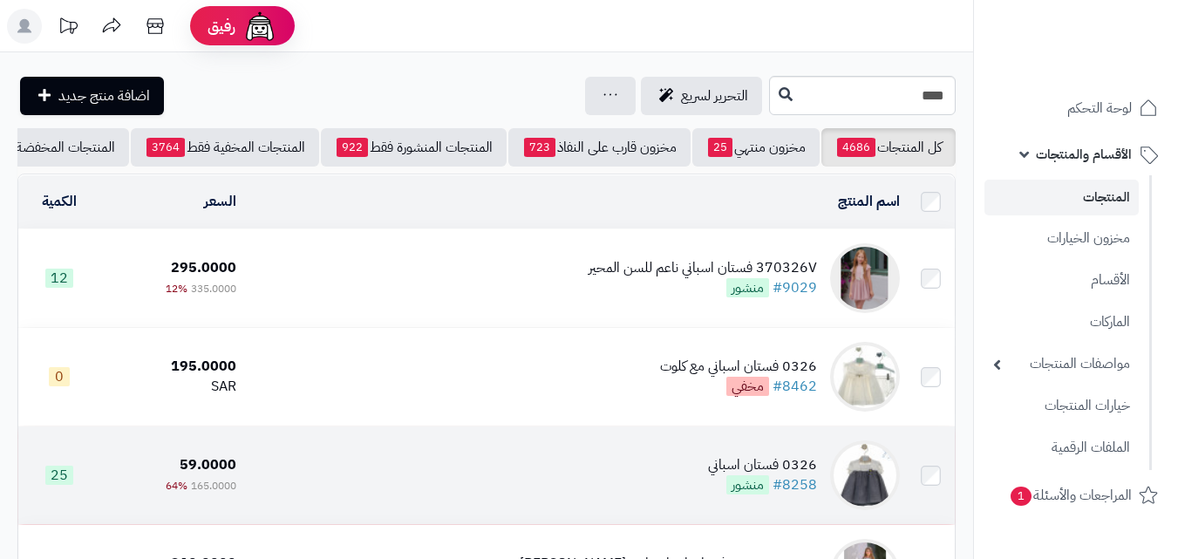
click at [594, 492] on td "0326 فستان اسباني #8258 منشور" at bounding box center [574, 475] width 663 height 98
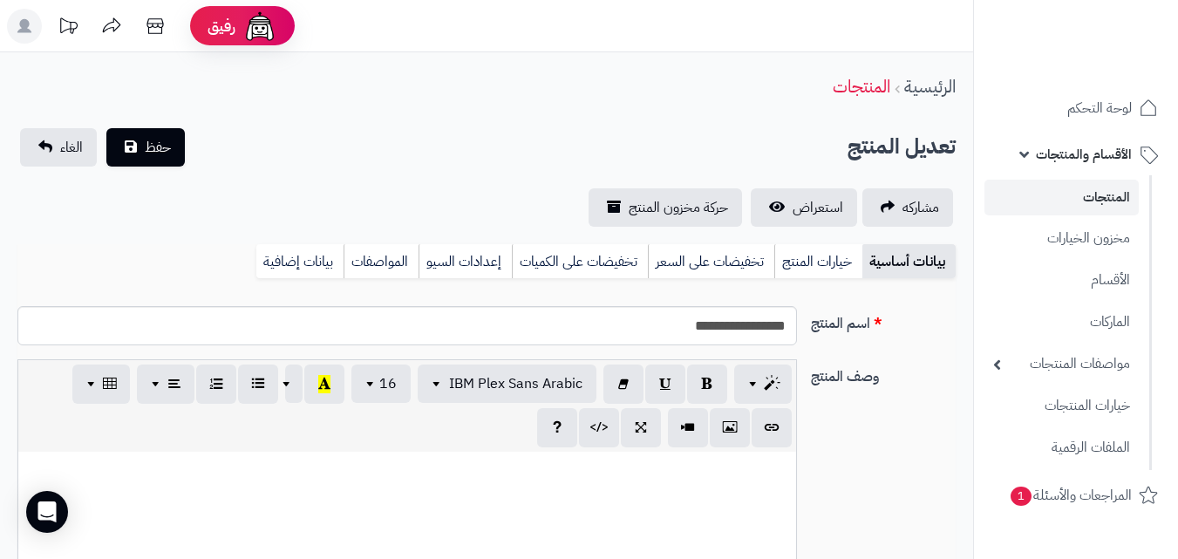
scroll to position [253, 0]
click at [842, 272] on link "خيارات المنتج" at bounding box center [818, 261] width 88 height 35
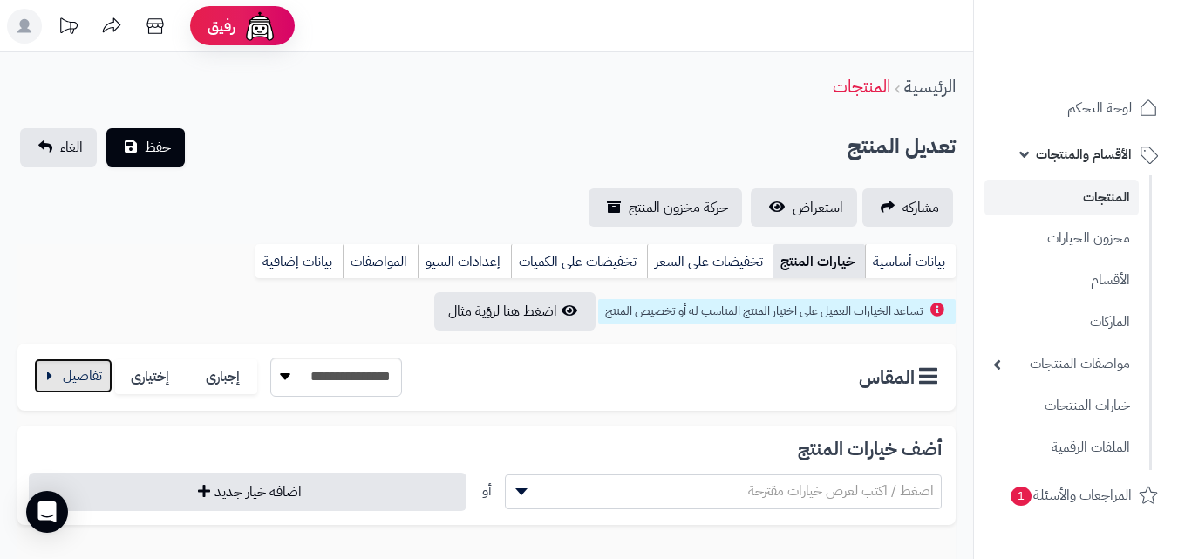
click at [44, 387] on button "button" at bounding box center [73, 375] width 78 height 35
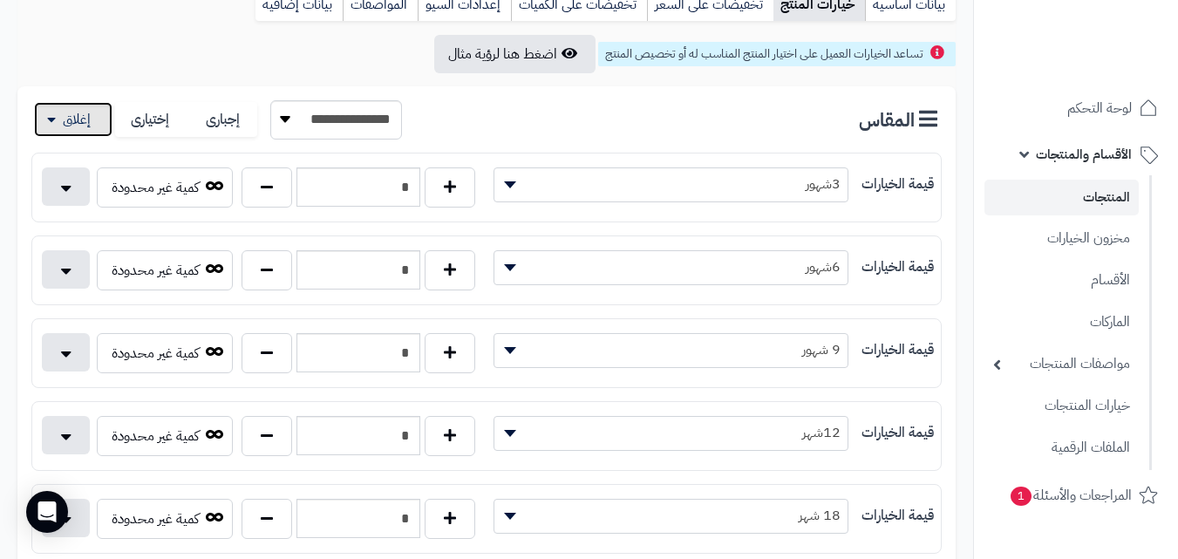
scroll to position [745, 0]
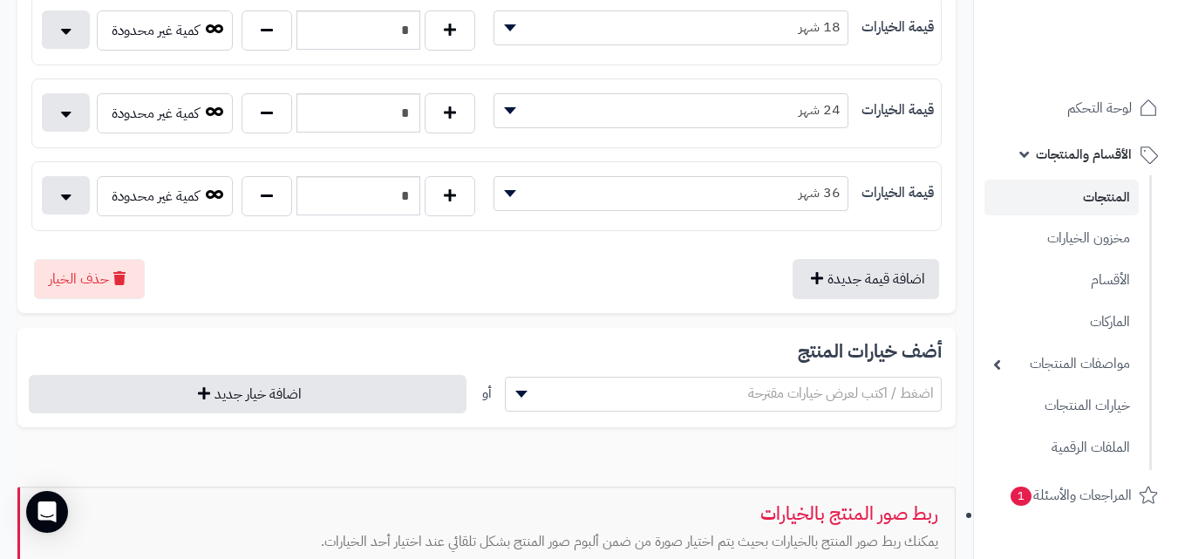
click at [276, 135] on div "* كمية غير محدودة" at bounding box center [259, 116] width 454 height 47
click at [280, 121] on button "button" at bounding box center [266, 112] width 51 height 40
type input "*"
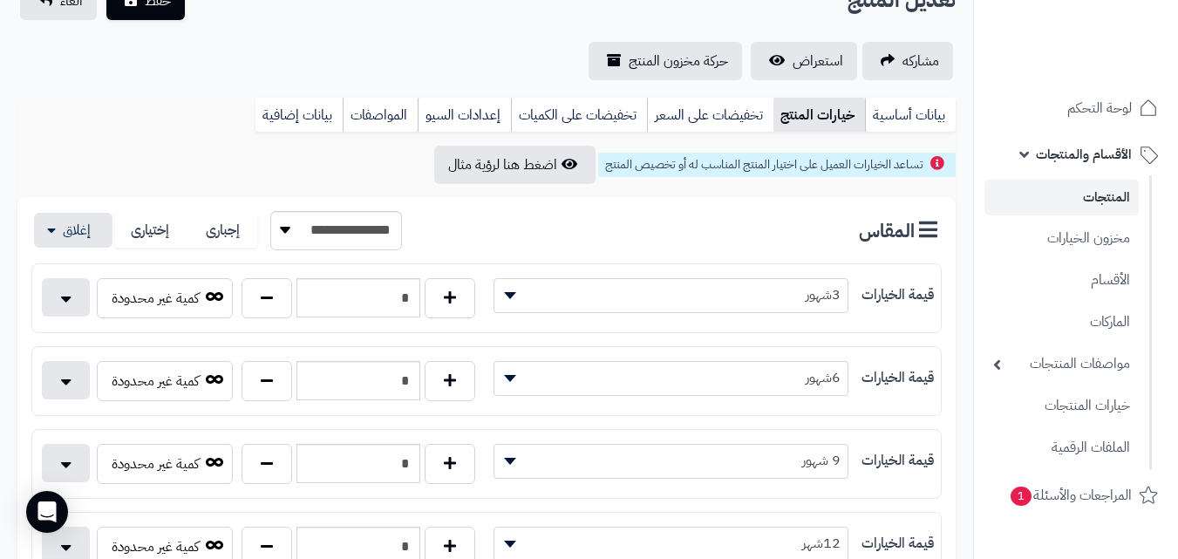
scroll to position [0, 0]
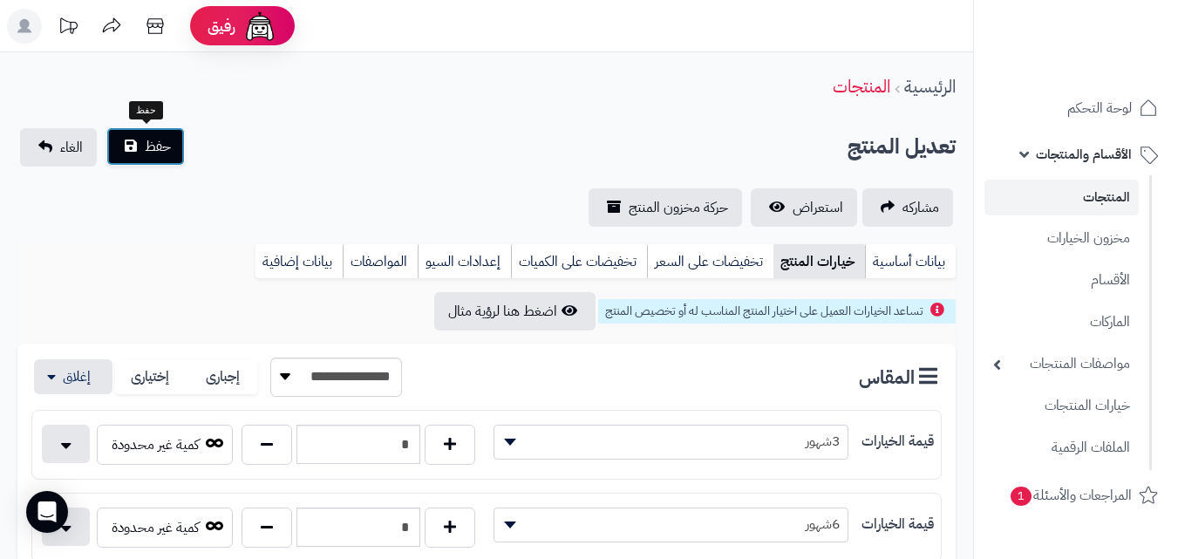
click at [168, 137] on span "حفظ" at bounding box center [158, 146] width 26 height 21
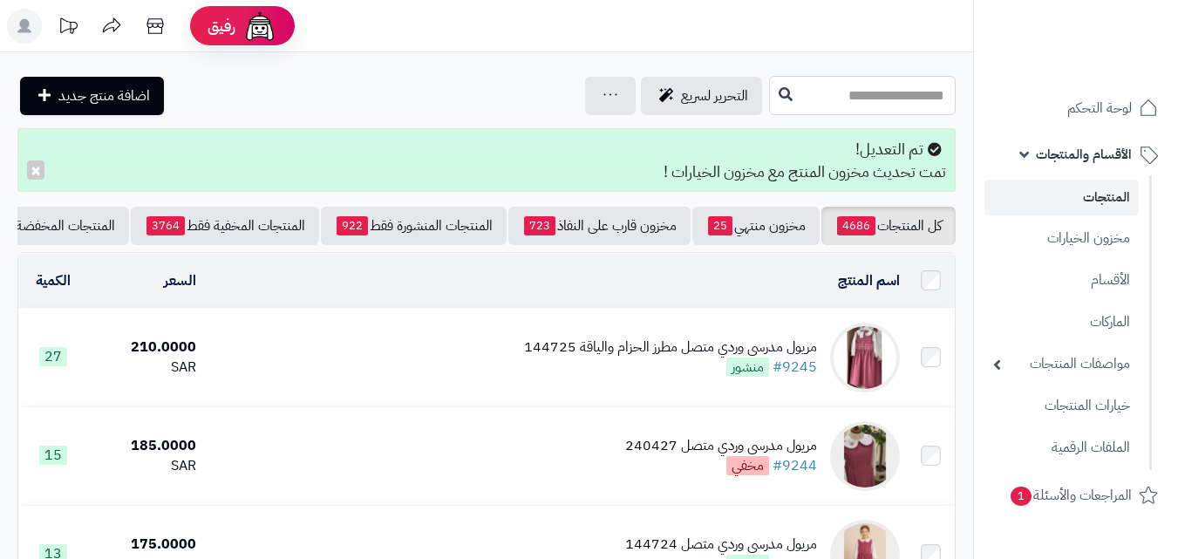
click at [769, 85] on input "text" at bounding box center [862, 95] width 187 height 39
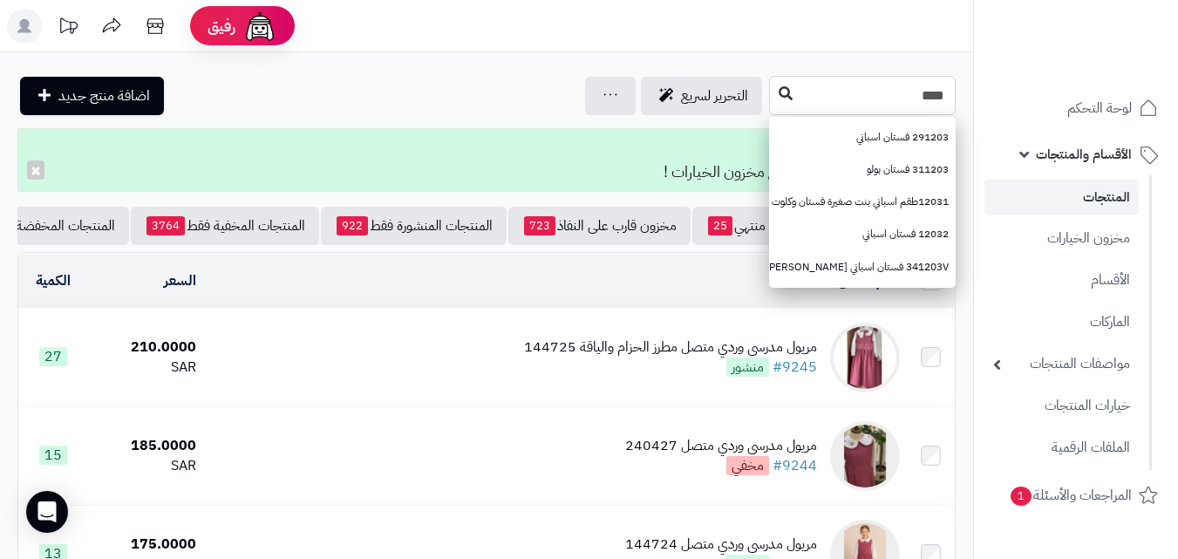
type input "****"
click at [772, 108] on button at bounding box center [785, 94] width 26 height 33
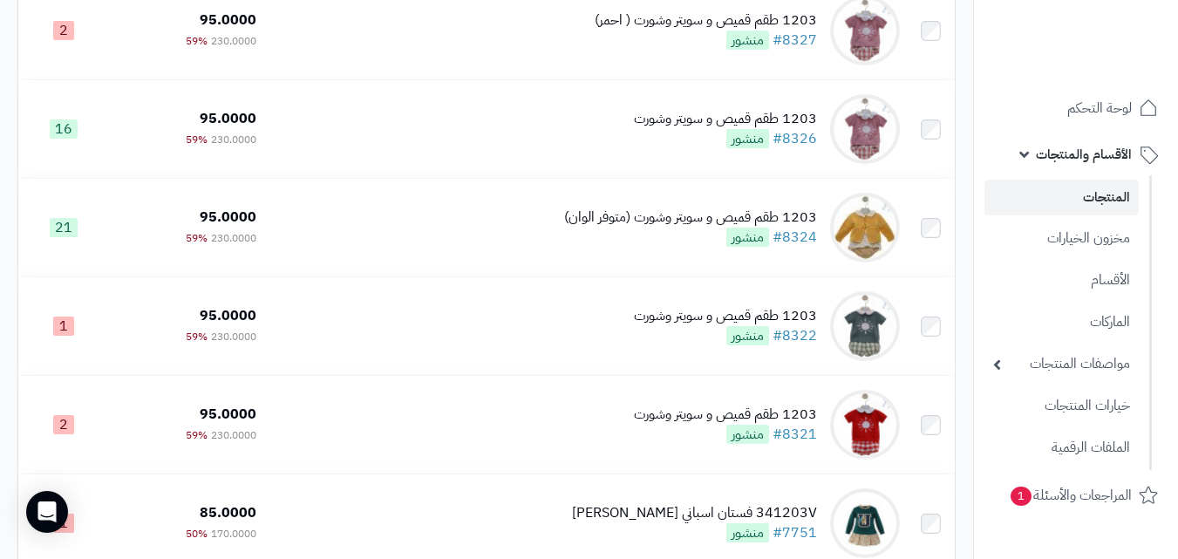
scroll to position [512, 0]
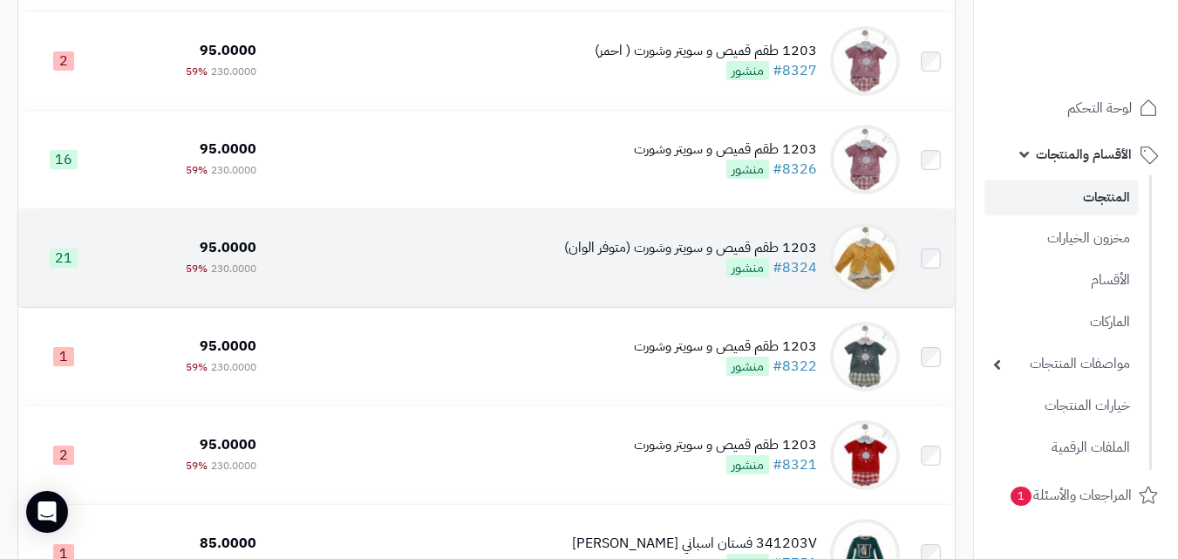
click at [580, 258] on div "1203 طقم قميص و سويتر وشورت (متوفر الوان)" at bounding box center [690, 248] width 253 height 20
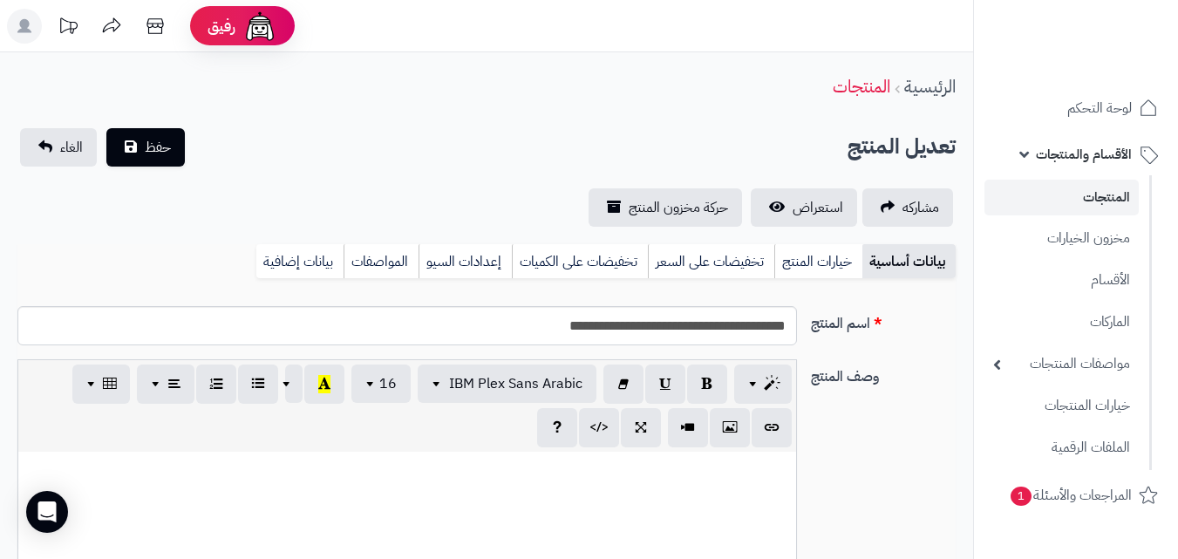
scroll to position [253, 0]
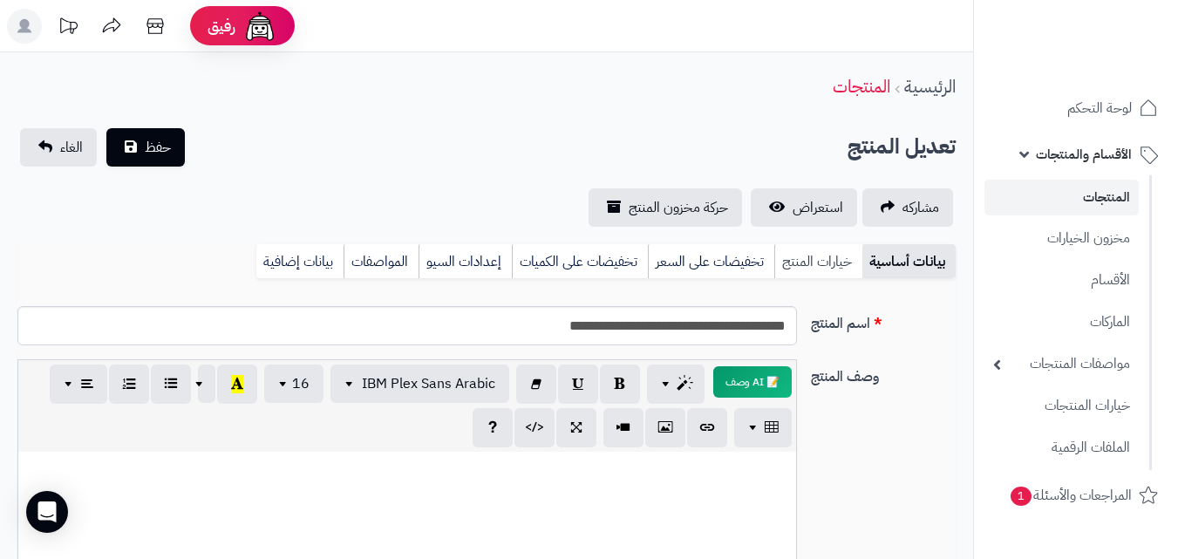
click at [799, 273] on link "خيارات المنتج" at bounding box center [818, 261] width 88 height 35
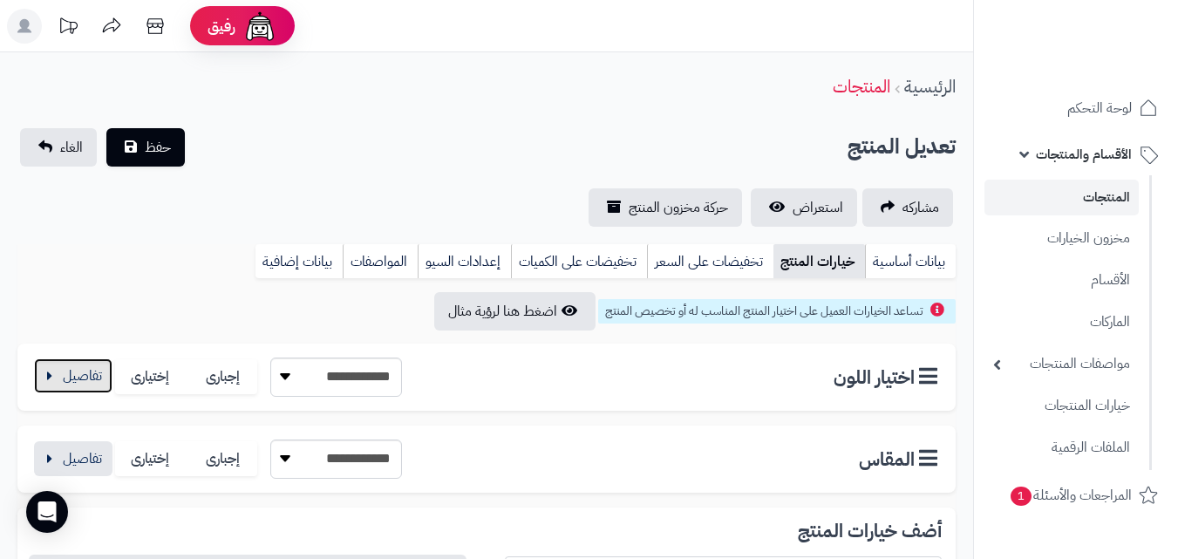
click at [87, 381] on button "button" at bounding box center [73, 375] width 78 height 35
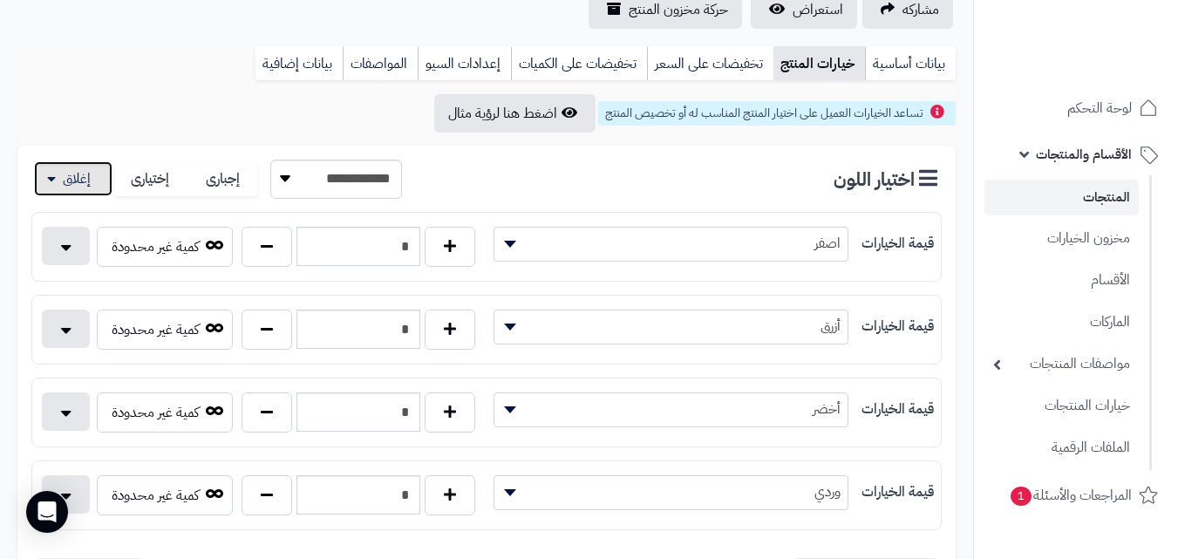
scroll to position [226, 0]
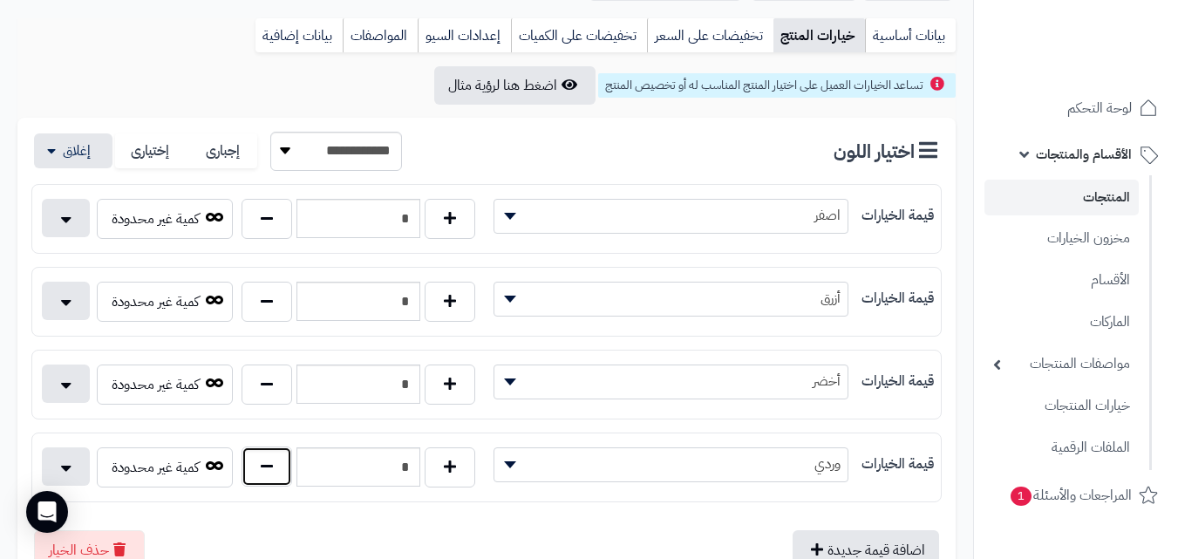
click at [272, 480] on button "button" at bounding box center [266, 466] width 51 height 40
type input "*"
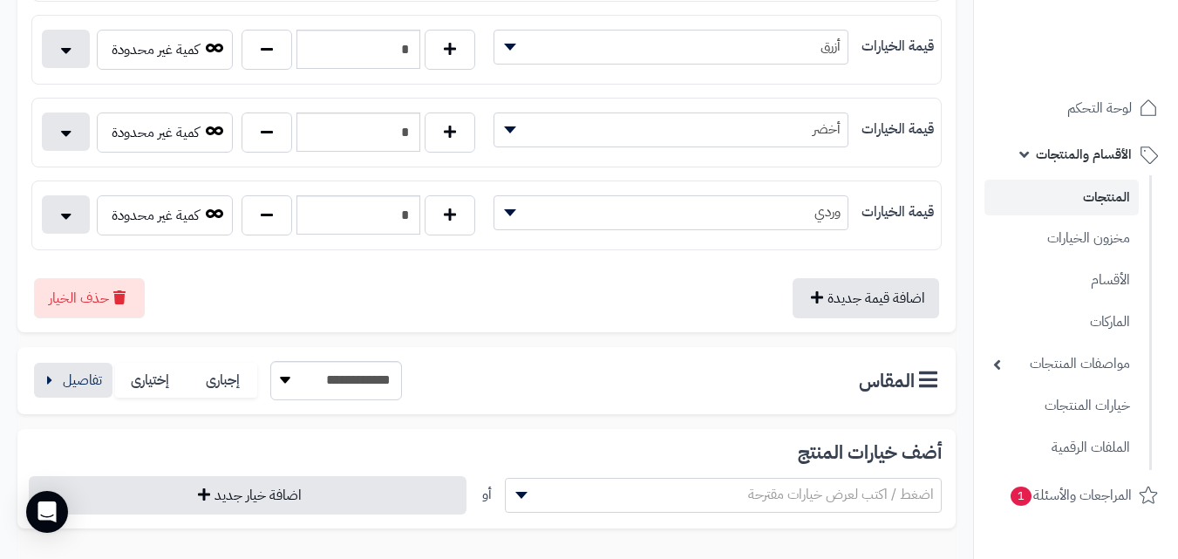
scroll to position [687, 0]
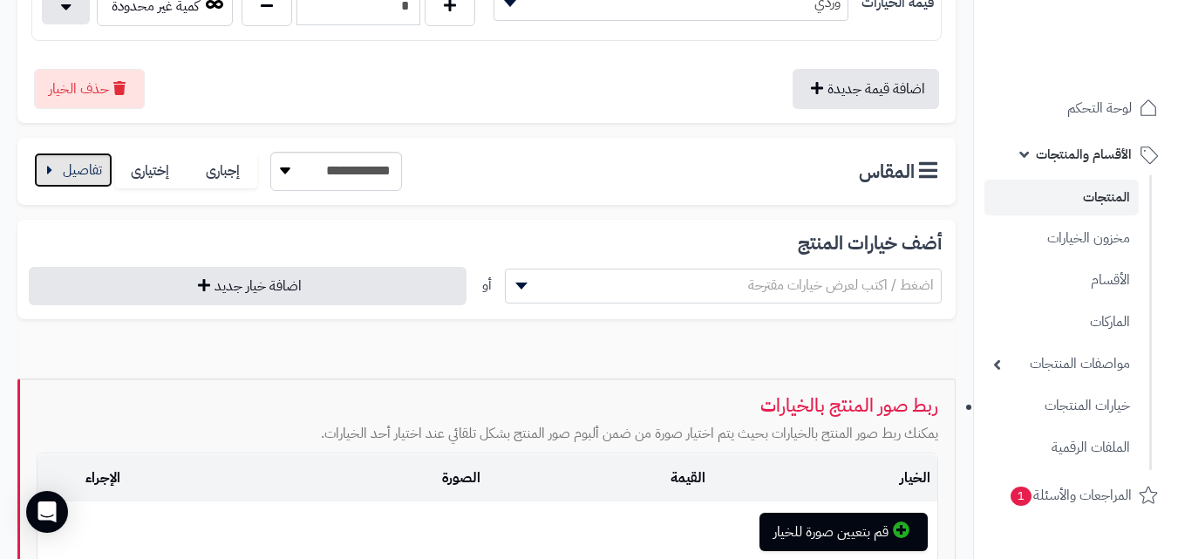
click at [96, 186] on button "button" at bounding box center [73, 170] width 78 height 35
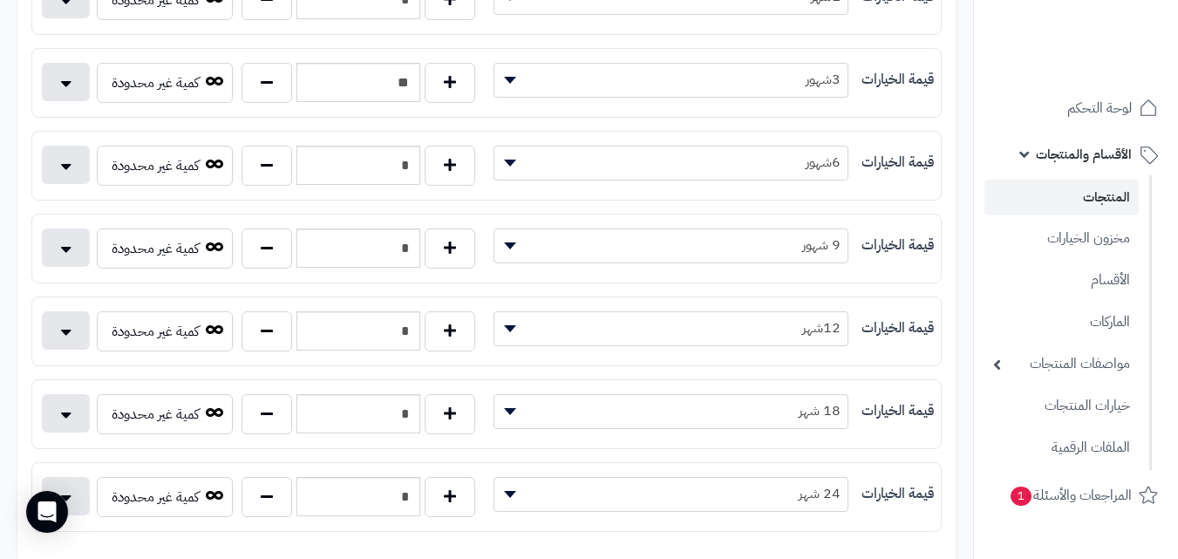
scroll to position [947, 0]
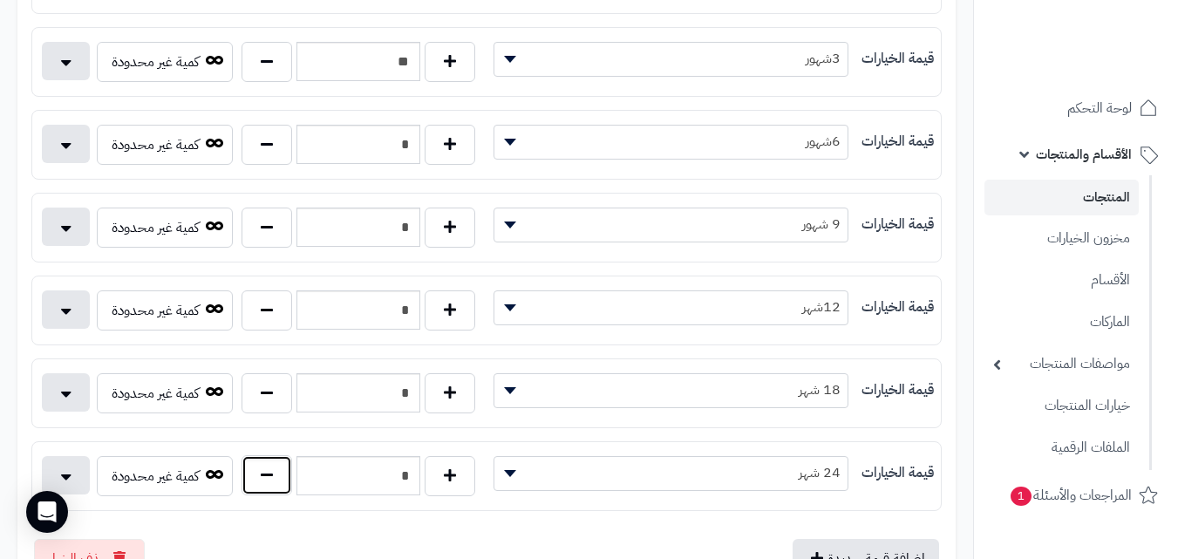
click at [276, 476] on button "button" at bounding box center [266, 475] width 51 height 40
type input "*"
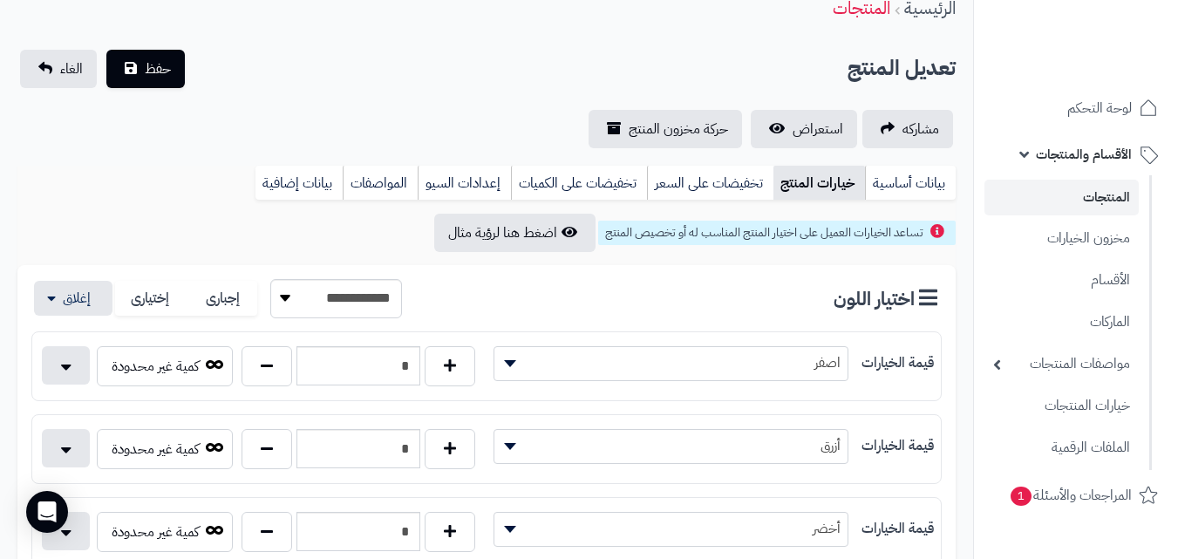
scroll to position [0, 0]
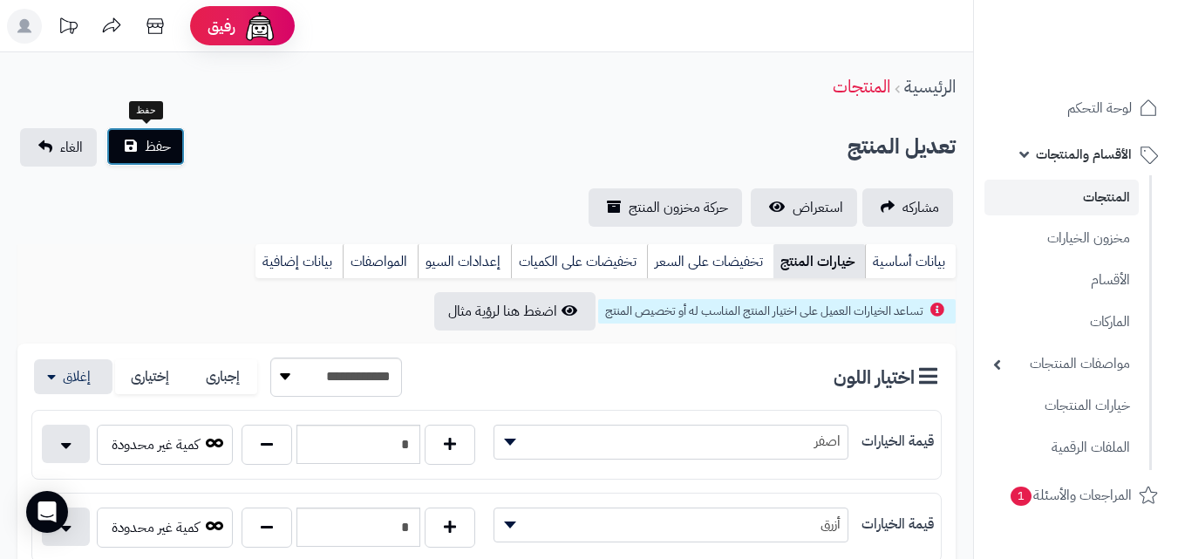
click at [157, 161] on button "حفظ" at bounding box center [145, 146] width 78 height 38
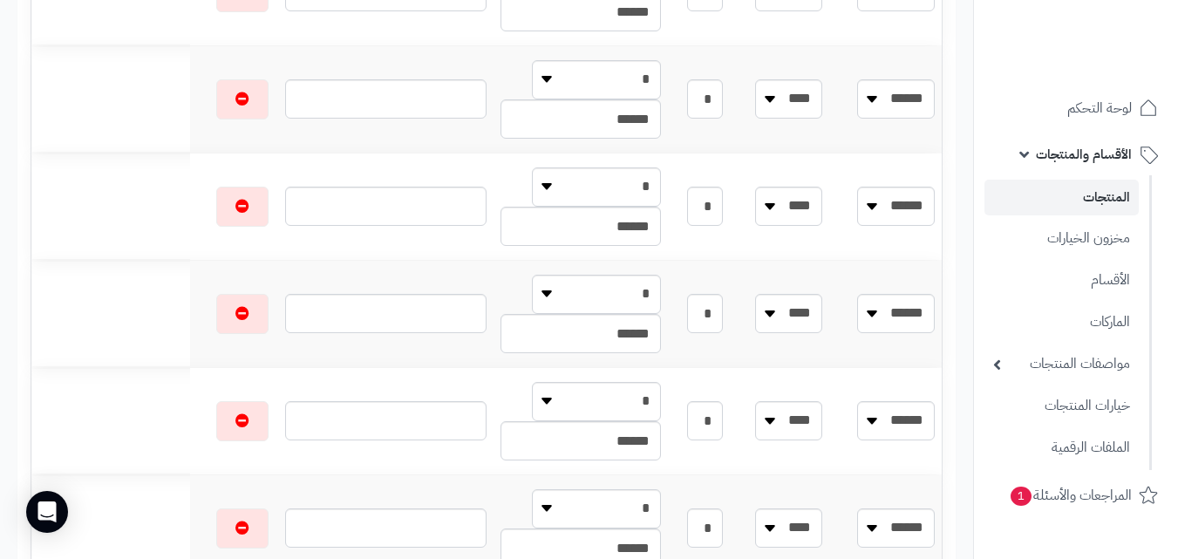
scroll to position [1760, 0]
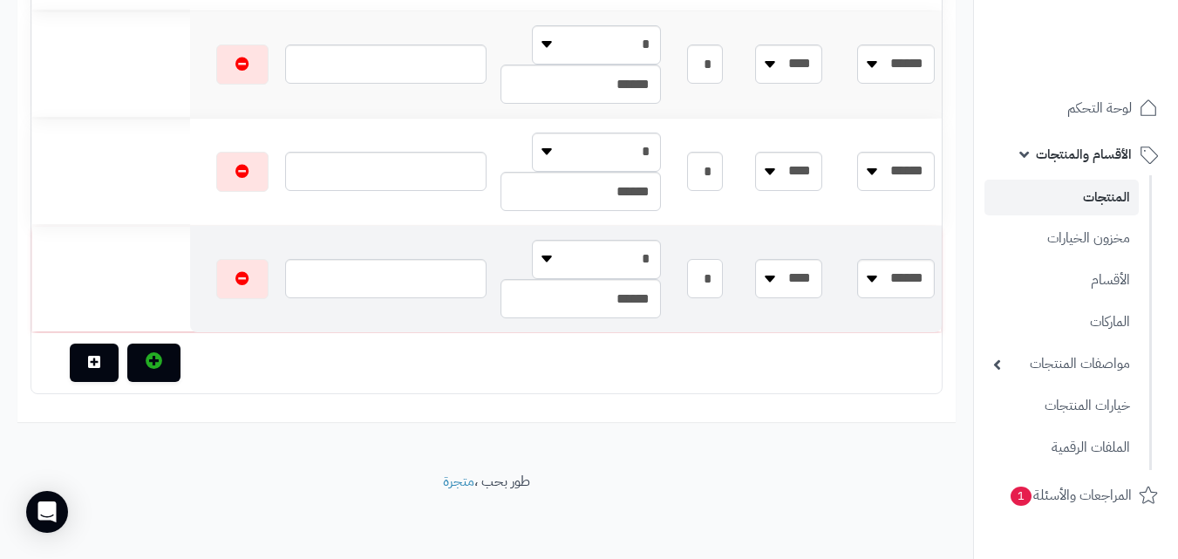
drag, startPoint x: 734, startPoint y: 236, endPoint x: 886, endPoint y: 239, distance: 152.5
click at [886, 239] on tr "**** ***** ***** ****** ***** ****** ****** **** **** **** **** * * * ******" at bounding box center [486, 279] width 910 height 106
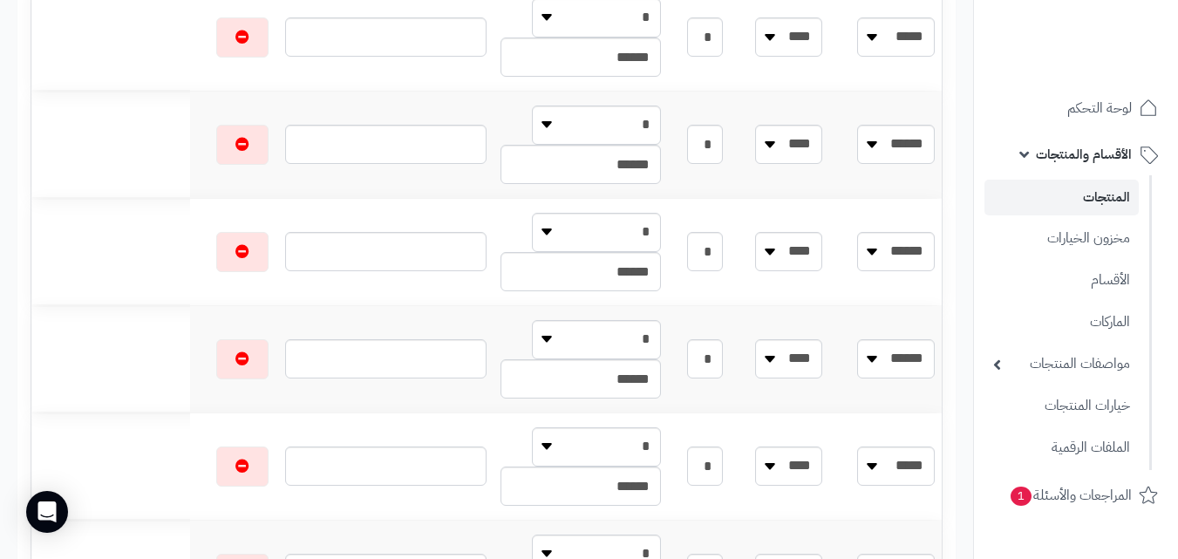
scroll to position [0, 0]
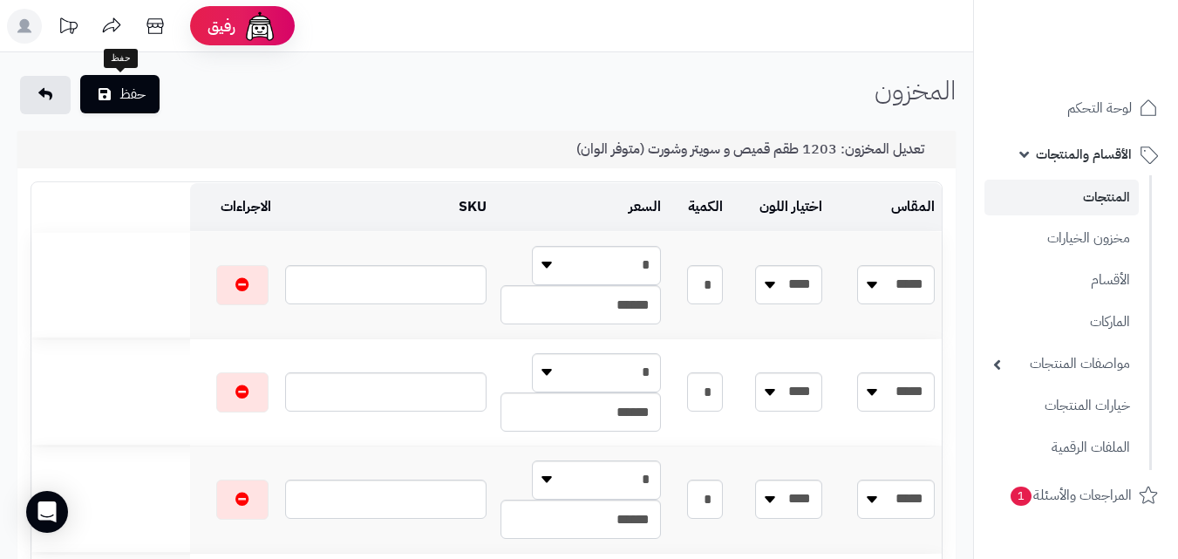
type input "*"
click at [121, 92] on button "حفظ" at bounding box center [119, 94] width 79 height 38
